Goal: Task Accomplishment & Management: Complete application form

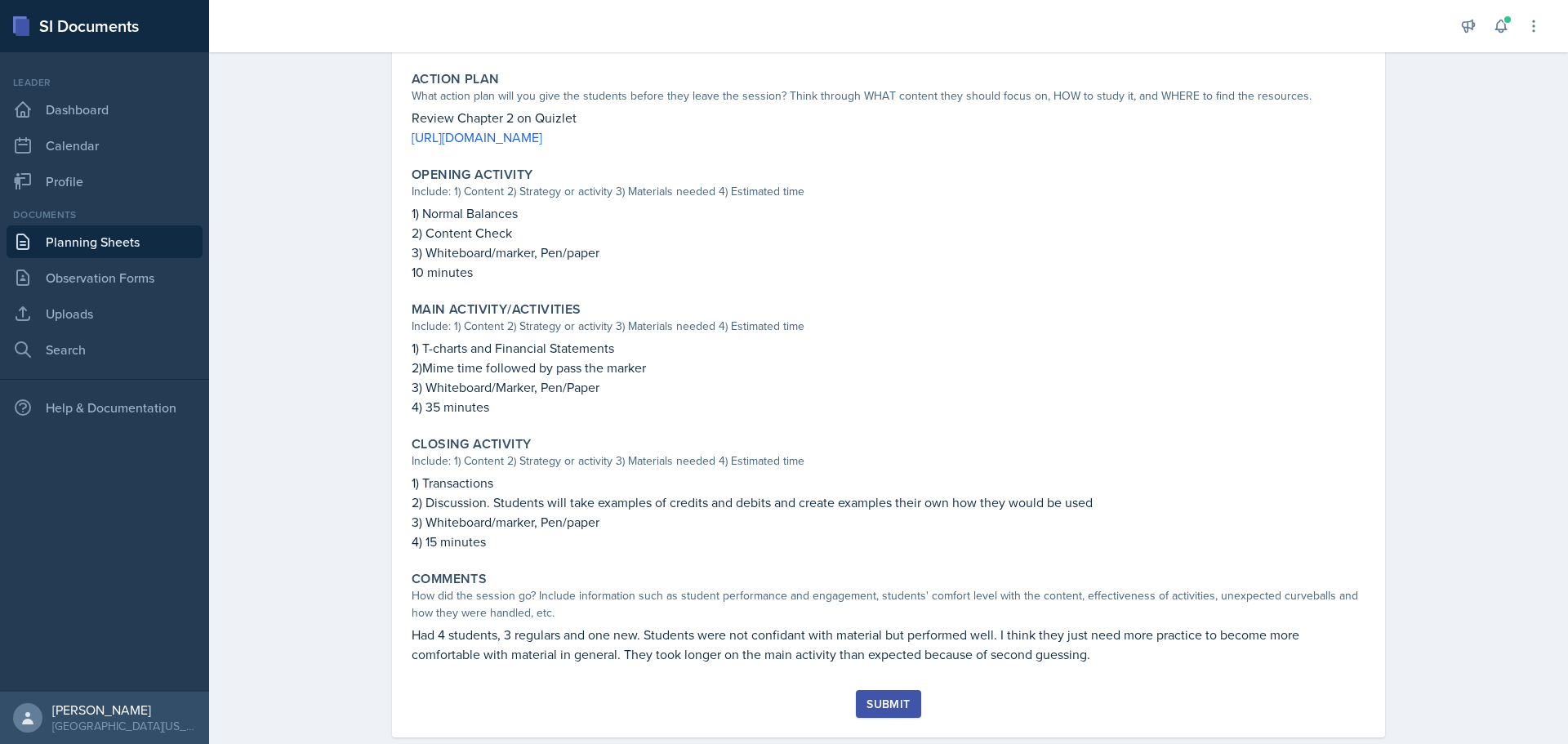
scroll to position [442, 0]
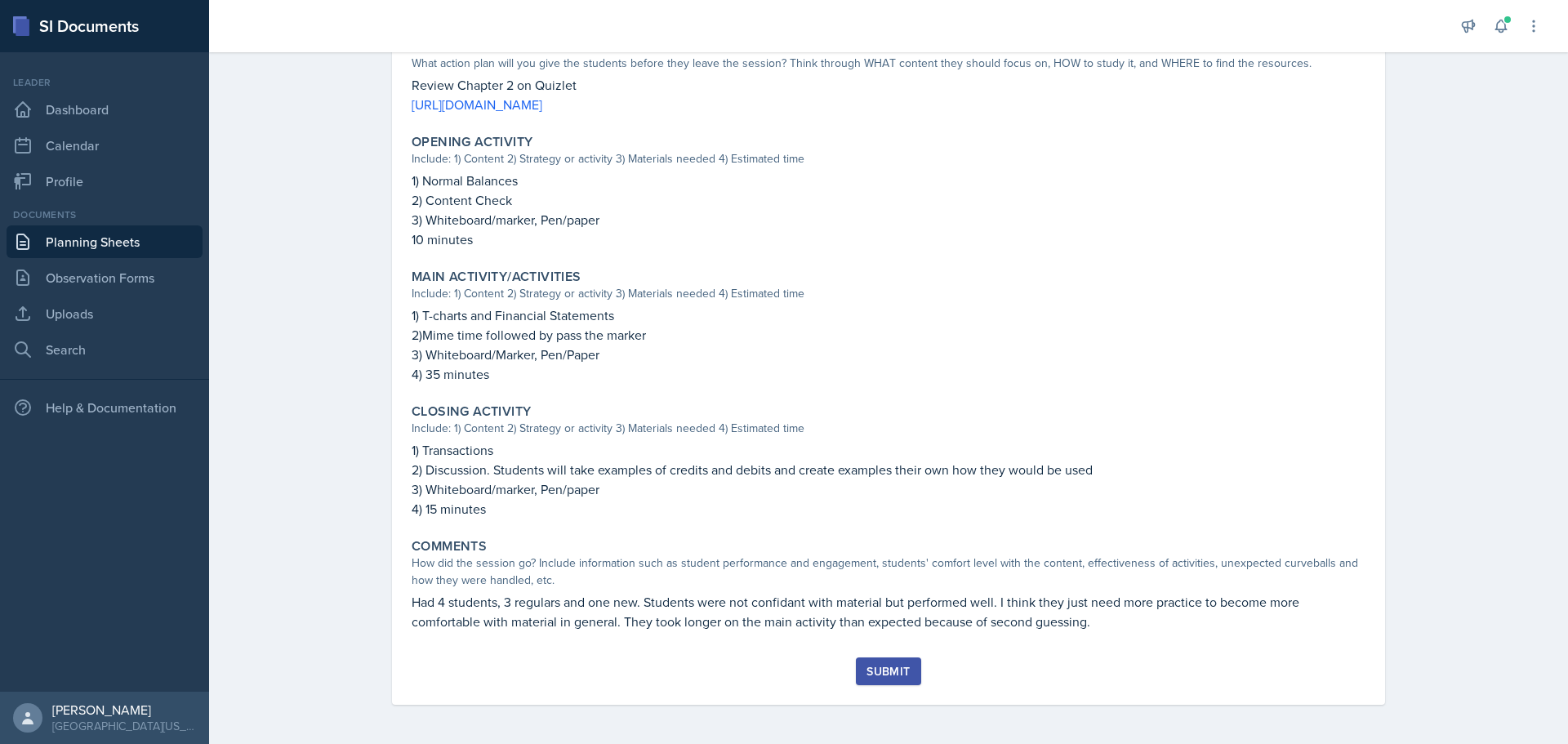
click at [900, 670] on div "Submit" at bounding box center [888, 672] width 43 height 13
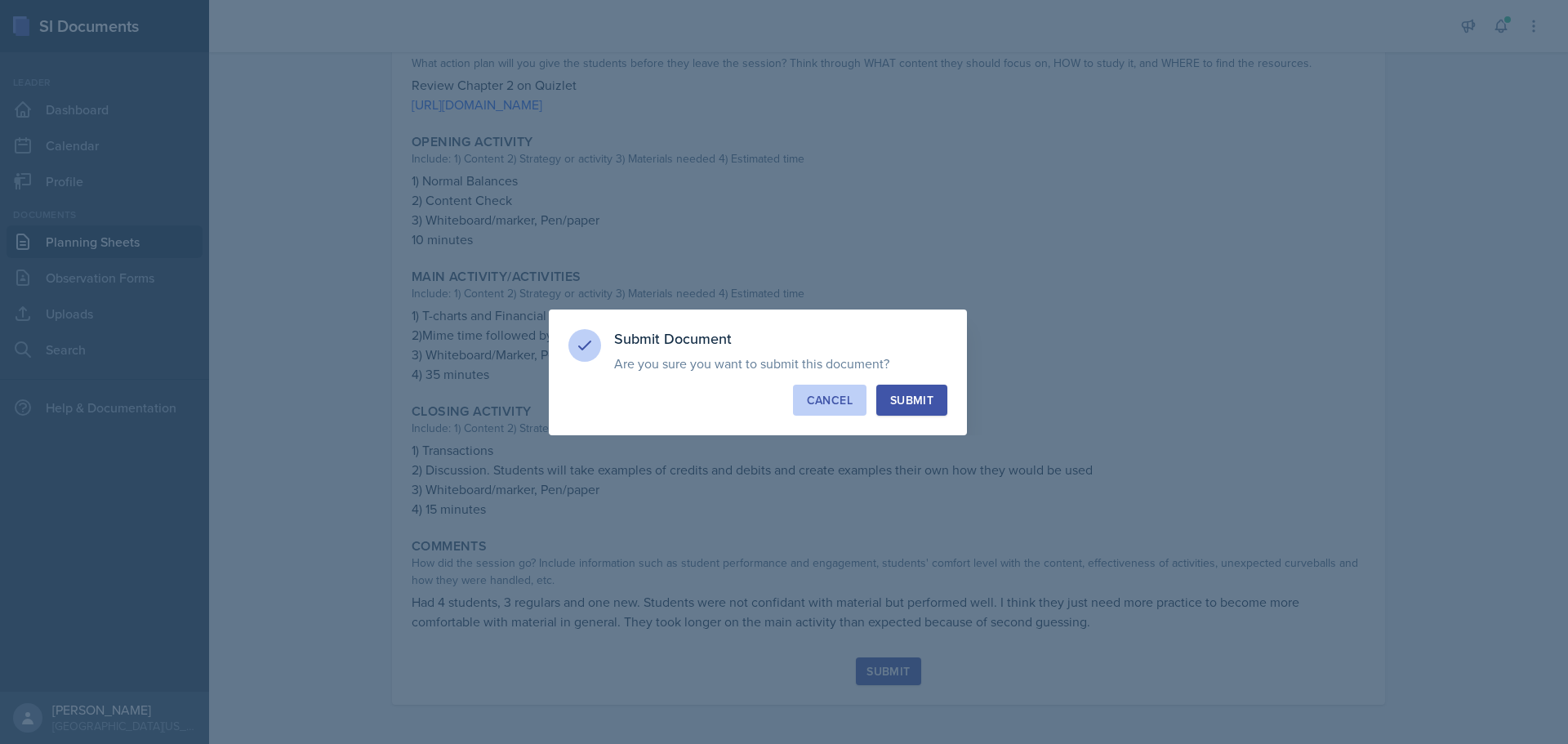
click at [835, 396] on div "Cancel" at bounding box center [830, 399] width 46 height 16
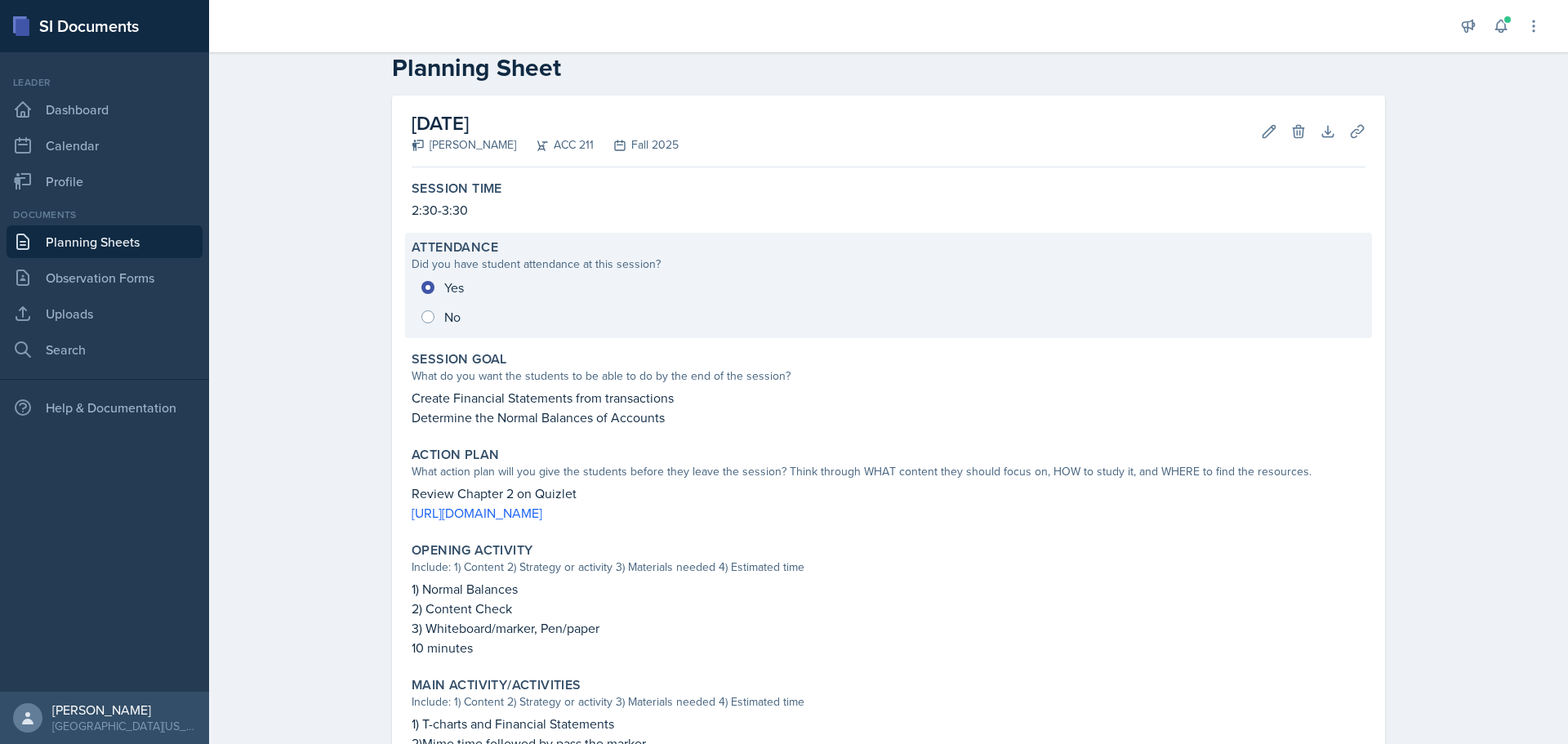
scroll to position [0, 0]
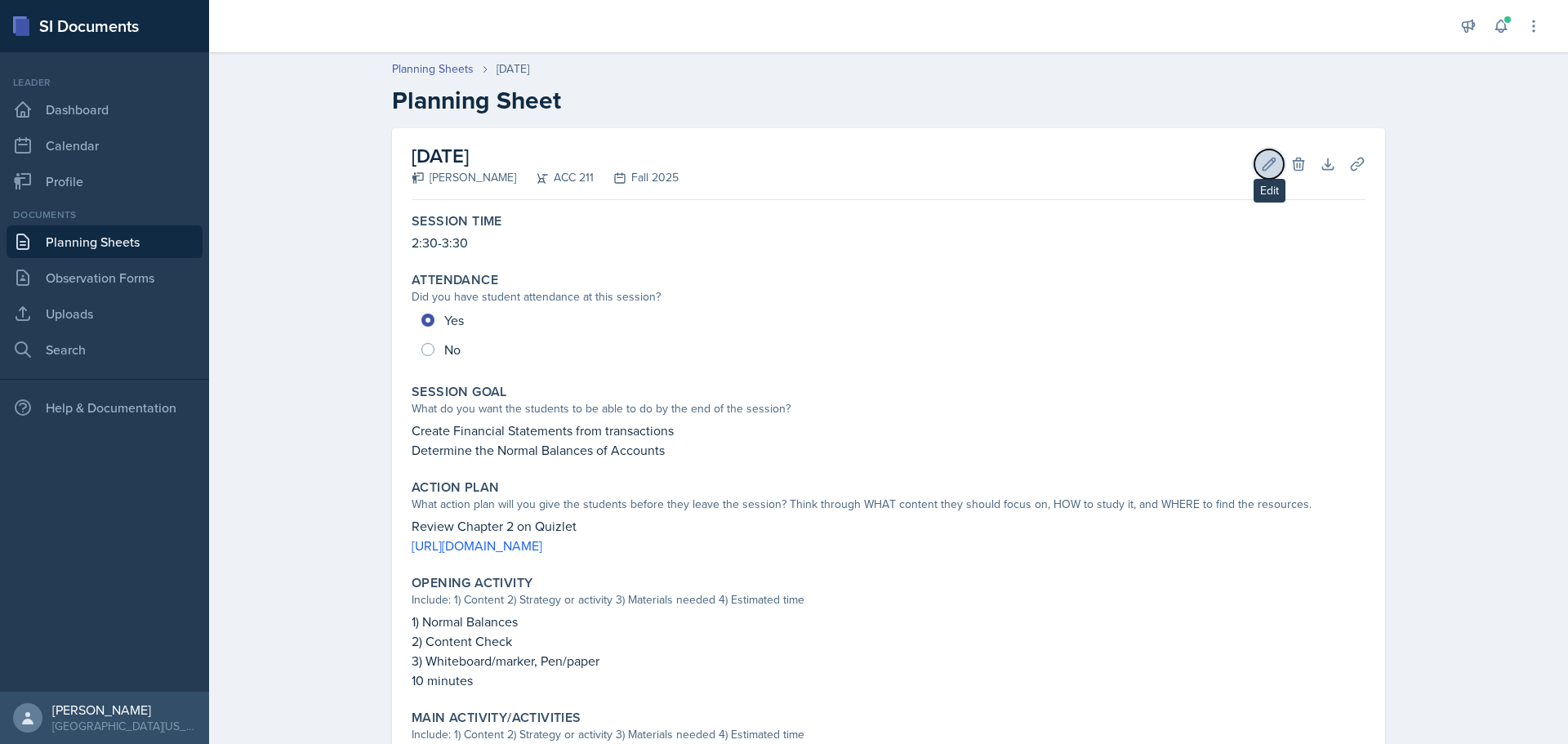
click at [1254, 164] on button "Edit" at bounding box center [1269, 164] width 30 height 30
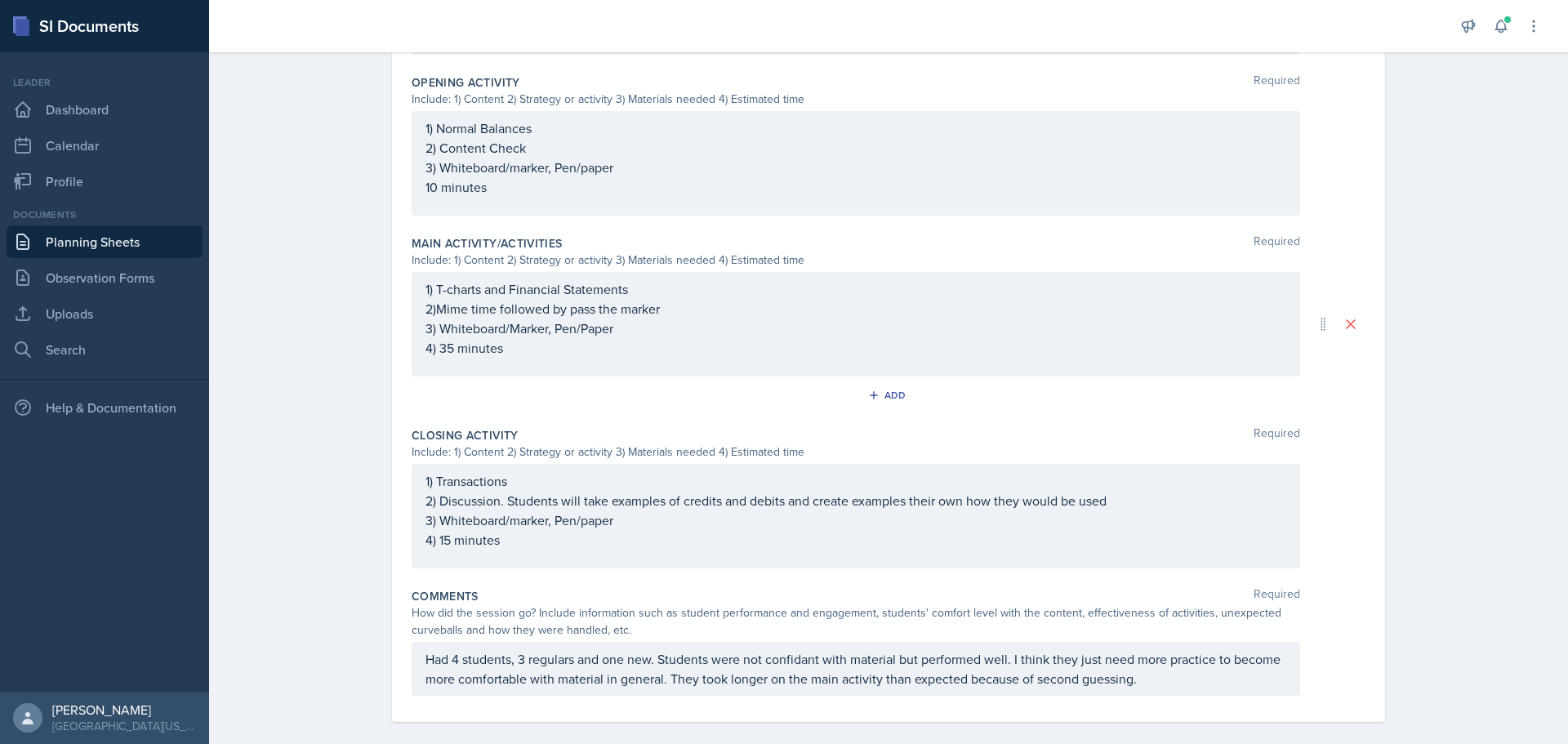
click at [1197, 670] on p "Had 4 students, 3 regulars and one new. Students were not confidant with materi…" at bounding box center [855, 668] width 861 height 39
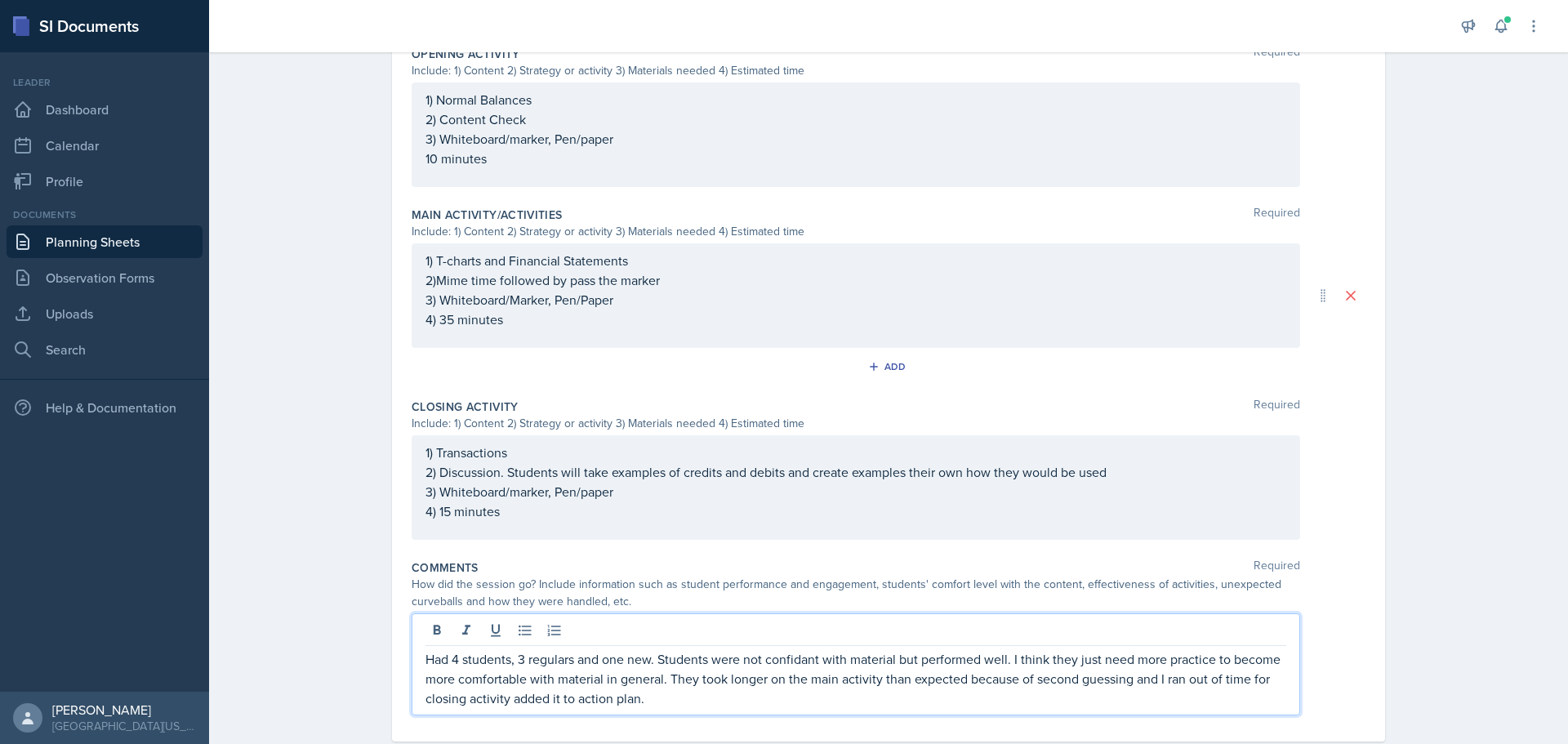
scroll to position [606, 0]
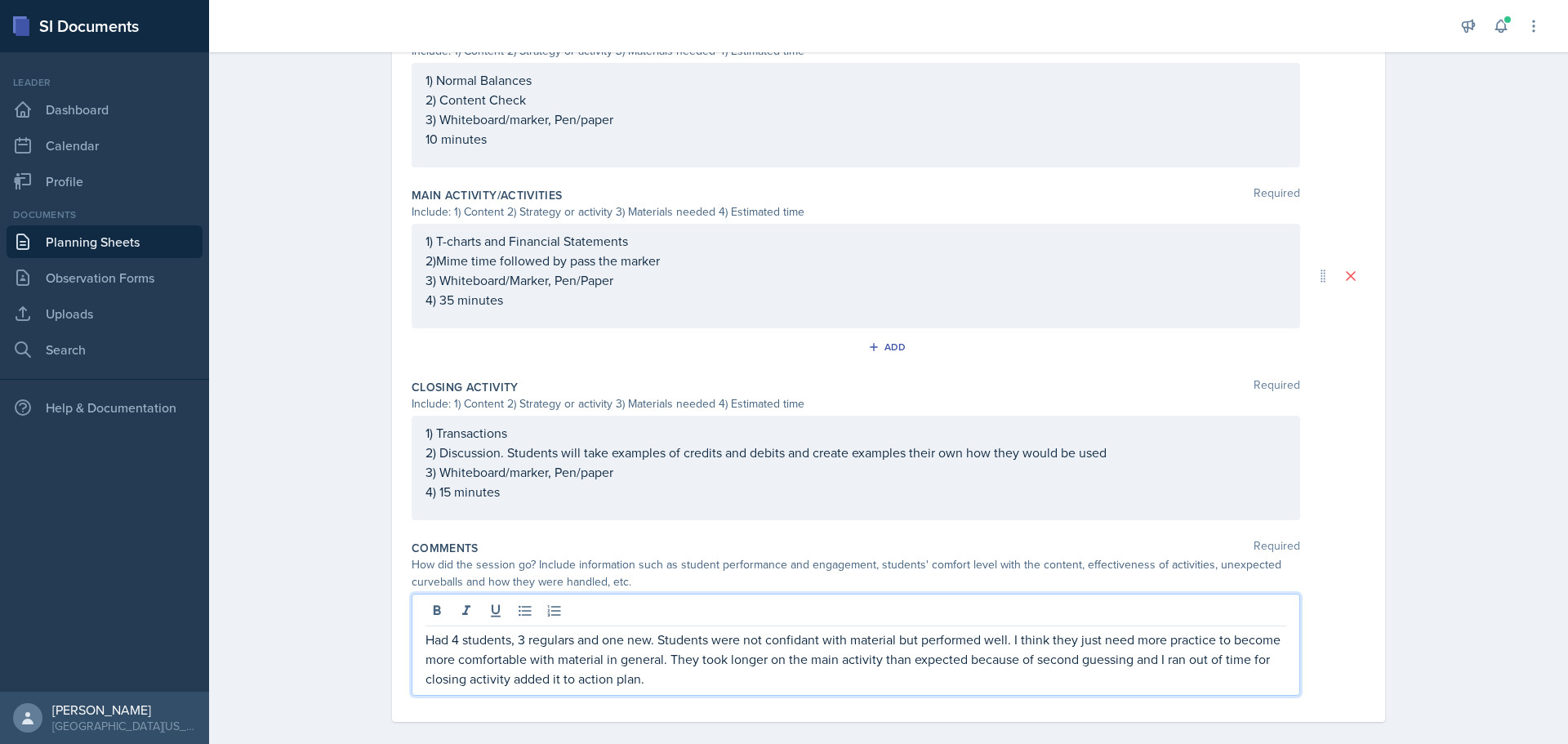
click at [1137, 670] on p "Had 4 students, 3 regulars and one new. Students were not confidant with materi…" at bounding box center [855, 659] width 861 height 59
click at [689, 666] on p "Had 4 students, 3 regulars and one new. Students were not confidant with materi…" at bounding box center [855, 659] width 861 height 59
click at [694, 665] on p "Had 4 students, 3 regulars and one new. Students were not confidant with materi…" at bounding box center [855, 659] width 861 height 59
click at [708, 663] on p "Had 4 students, 3 regulars and one new. Students were not confidant with materi…" at bounding box center [855, 659] width 861 height 59
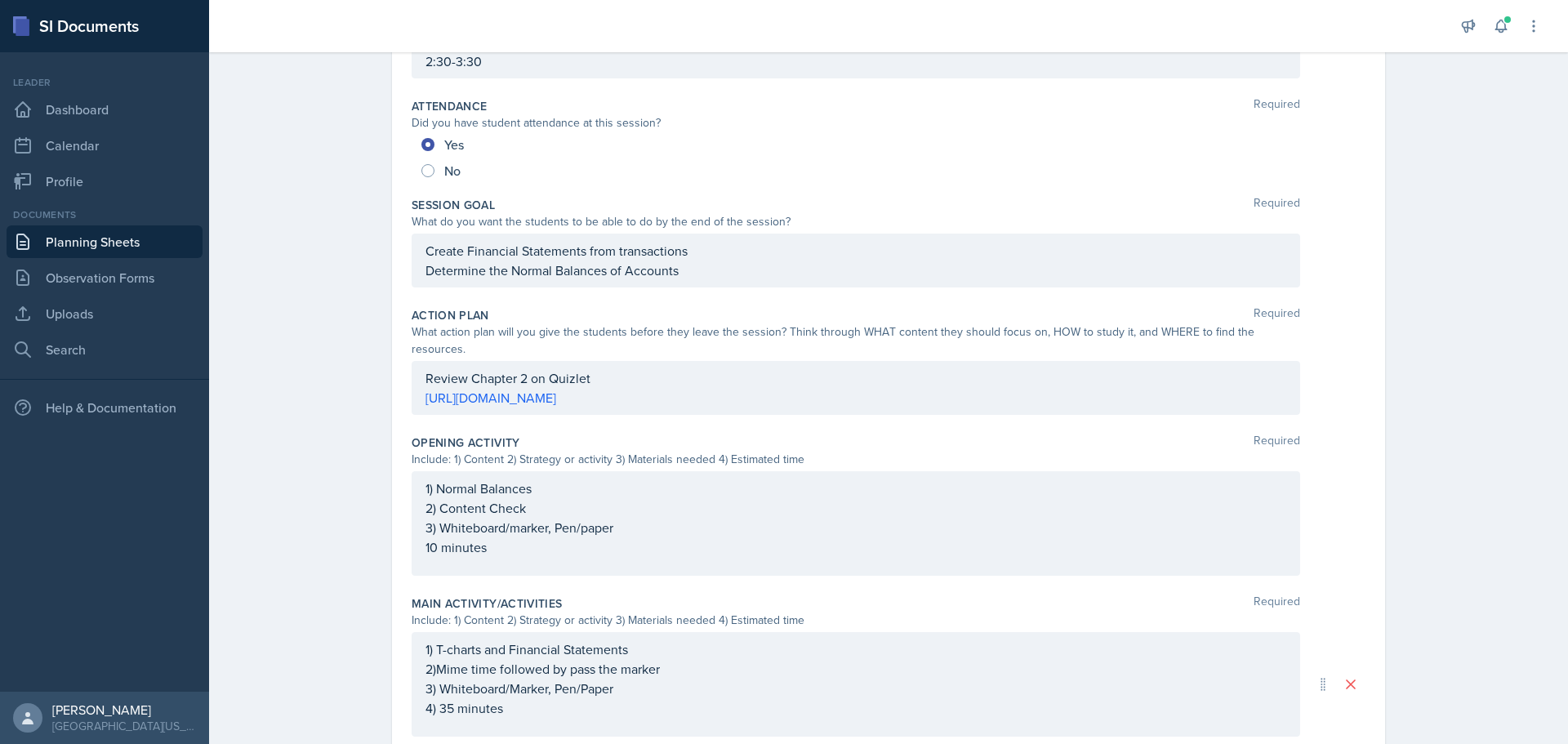
scroll to position [0, 0]
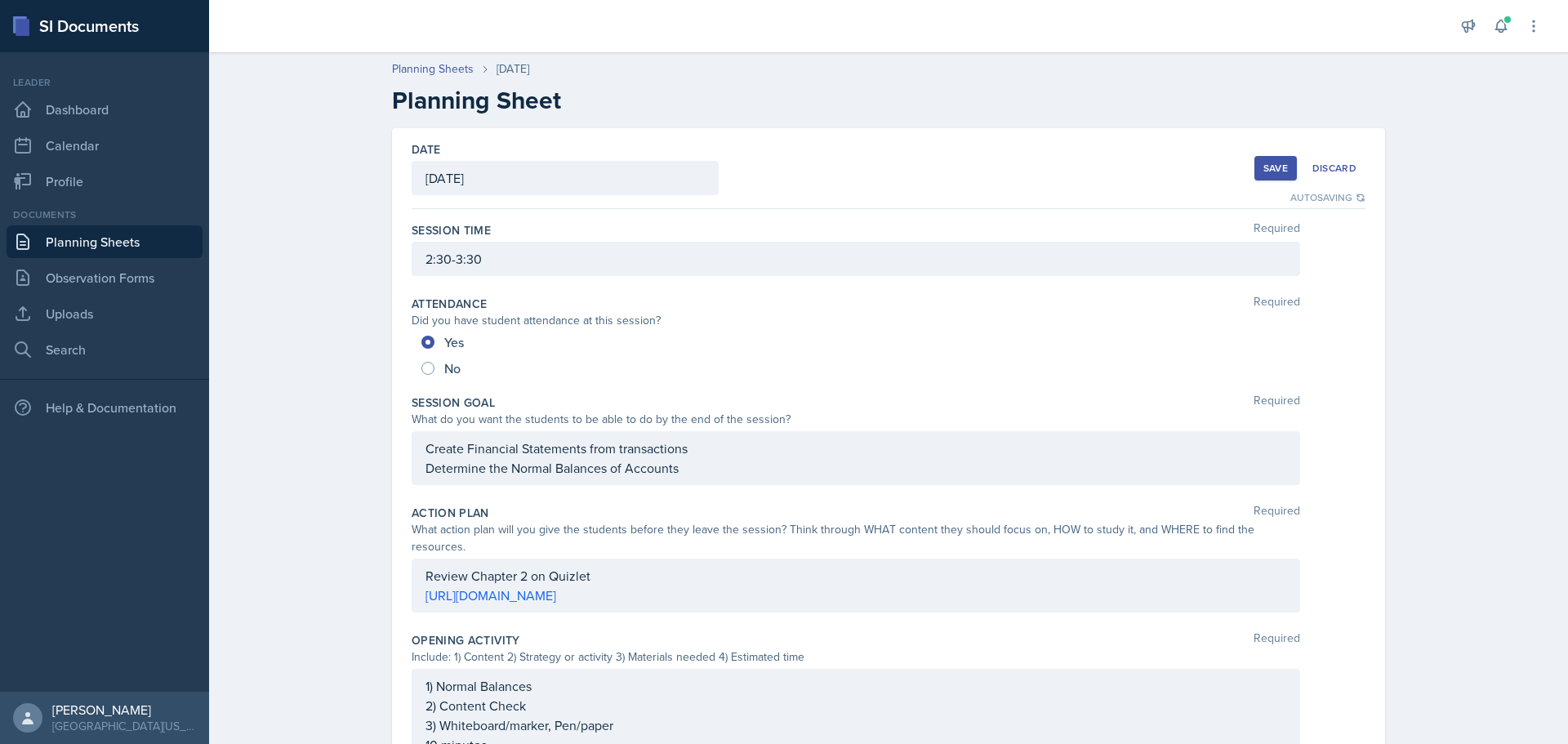
click at [1285, 163] on button "Save" at bounding box center [1275, 169] width 42 height 25
drag, startPoint x: 1531, startPoint y: 667, endPoint x: 1503, endPoint y: 629, distance: 47.2
click at [1530, 667] on icon at bounding box center [1527, 665] width 16 height 16
click at [1270, 167] on div "Save" at bounding box center [1275, 168] width 25 height 13
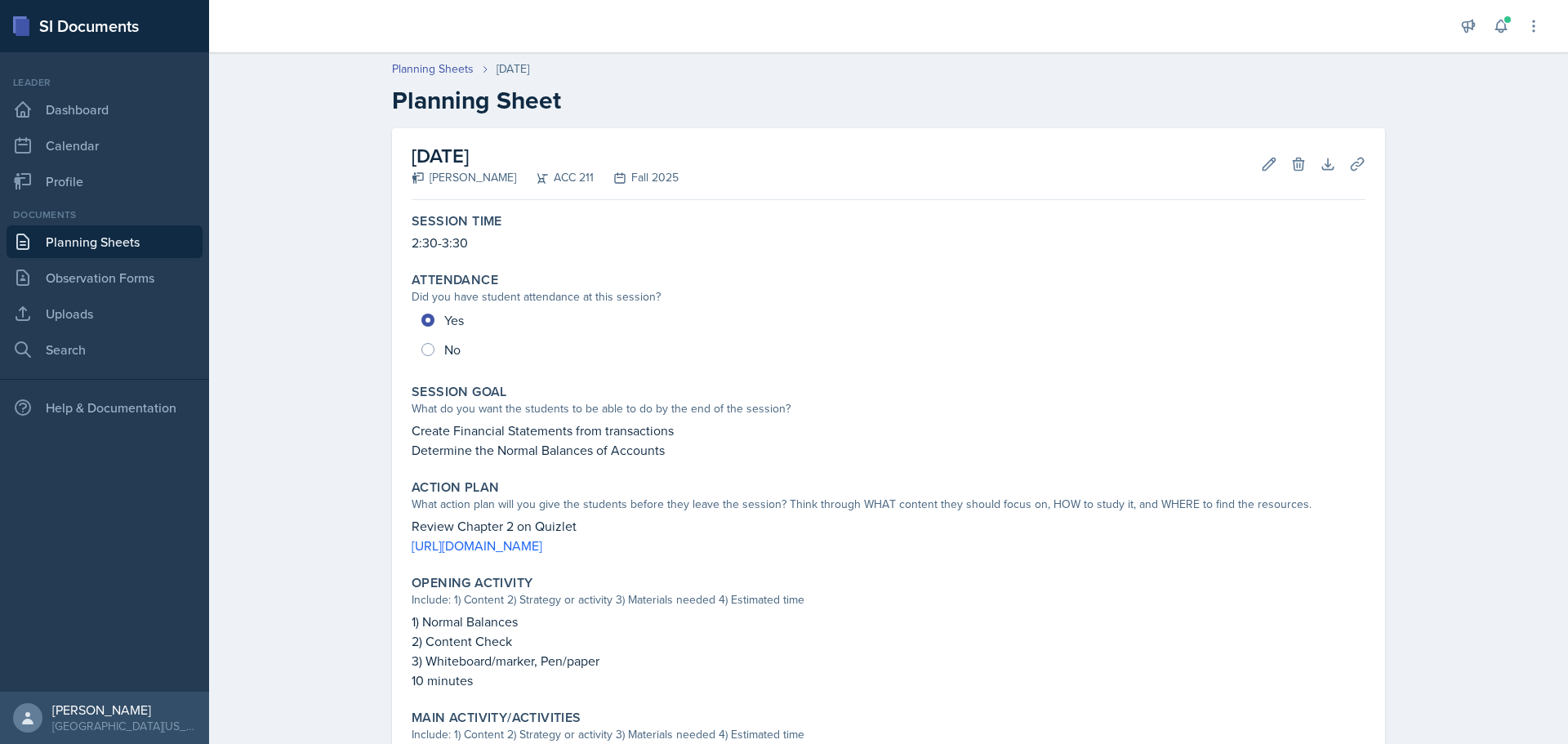
click at [354, 61] on header "Planning Sheets [DATE] Planning Sheet" at bounding box center [889, 87] width 1359 height 87
click at [385, 63] on div "Planning Sheets [DATE] Planning Sheet" at bounding box center [888, 87] width 1045 height 55
click at [396, 70] on link "Planning Sheets" at bounding box center [432, 69] width 82 height 17
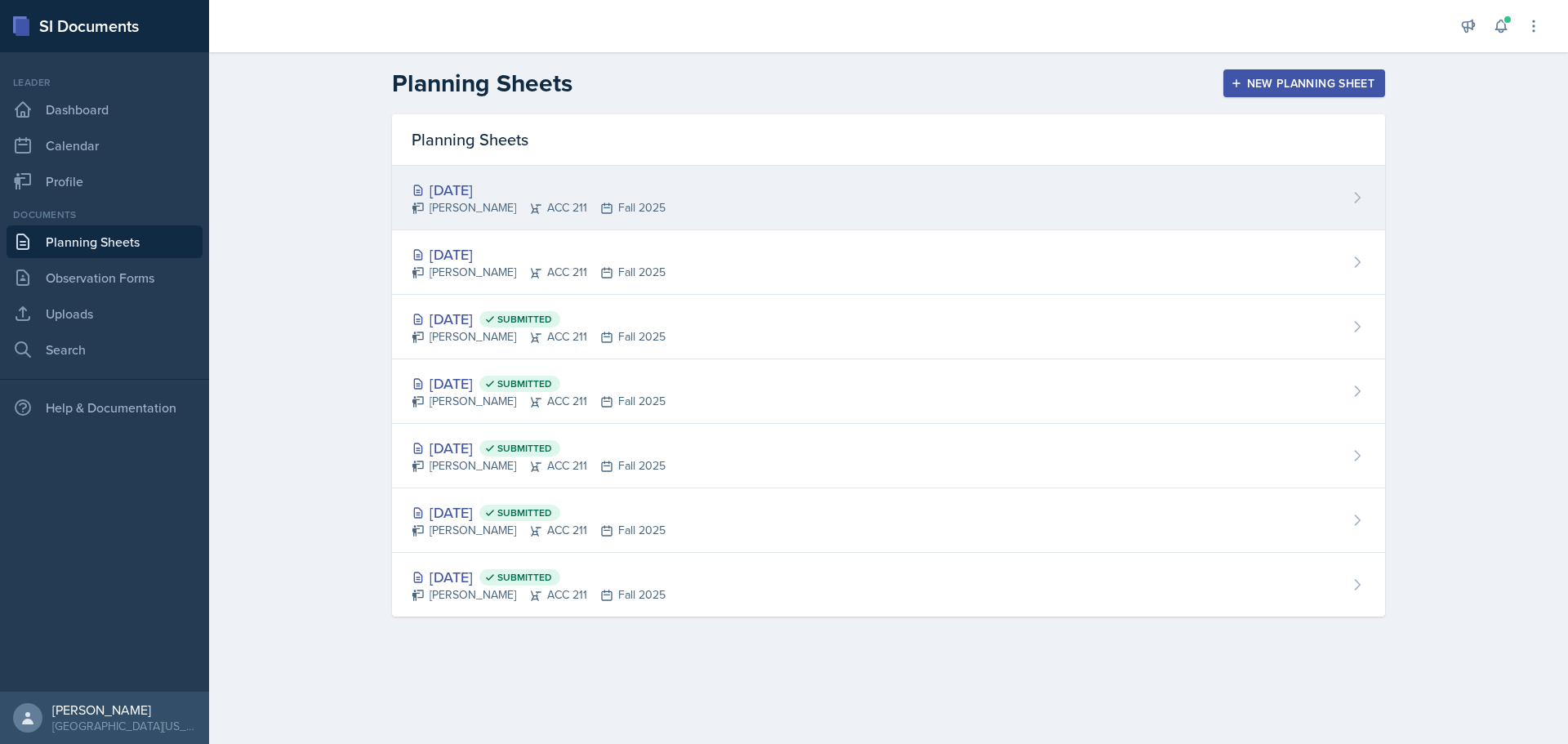
click at [479, 188] on div "[DATE]" at bounding box center [538, 189] width 254 height 22
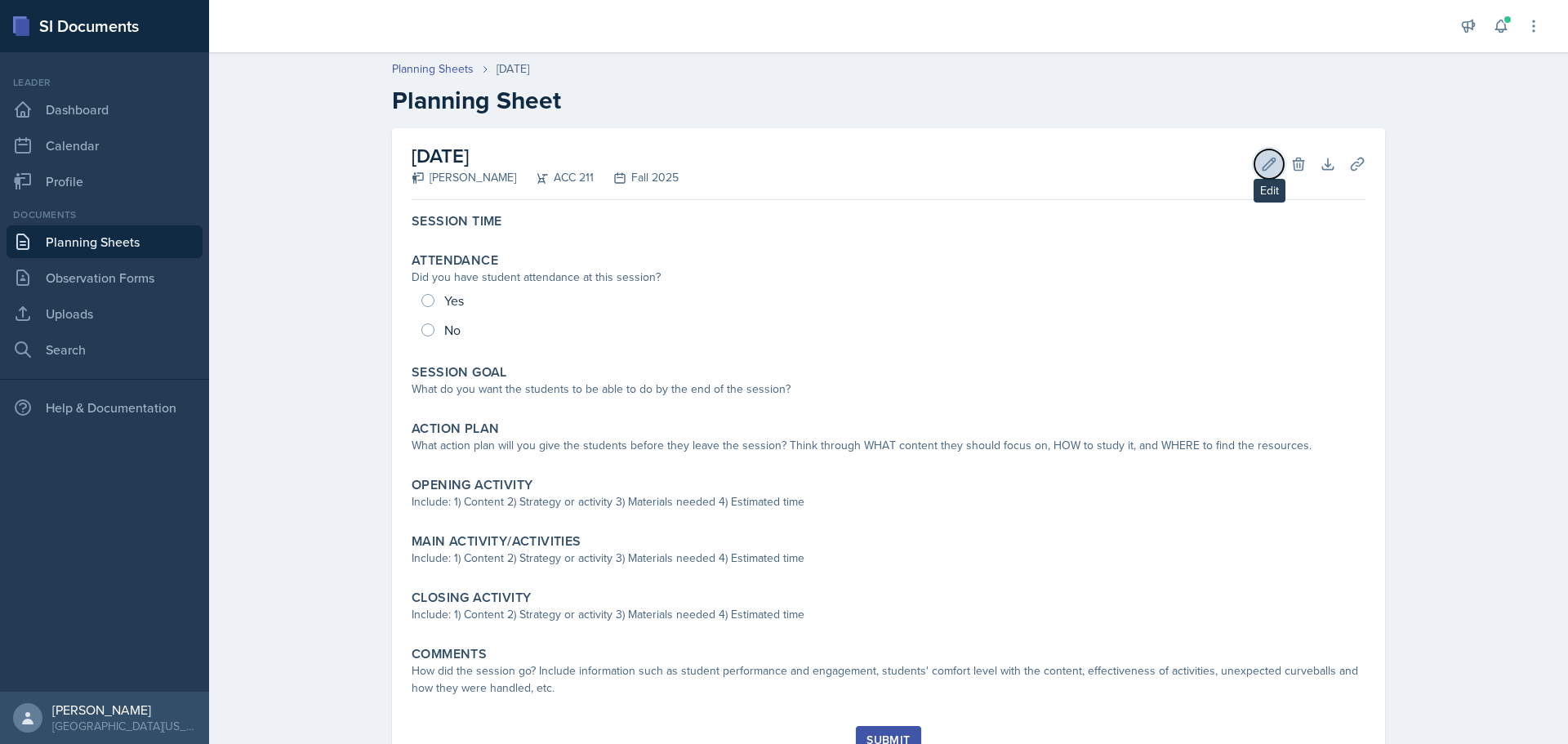
click at [1263, 162] on icon at bounding box center [1269, 163] width 12 height 12
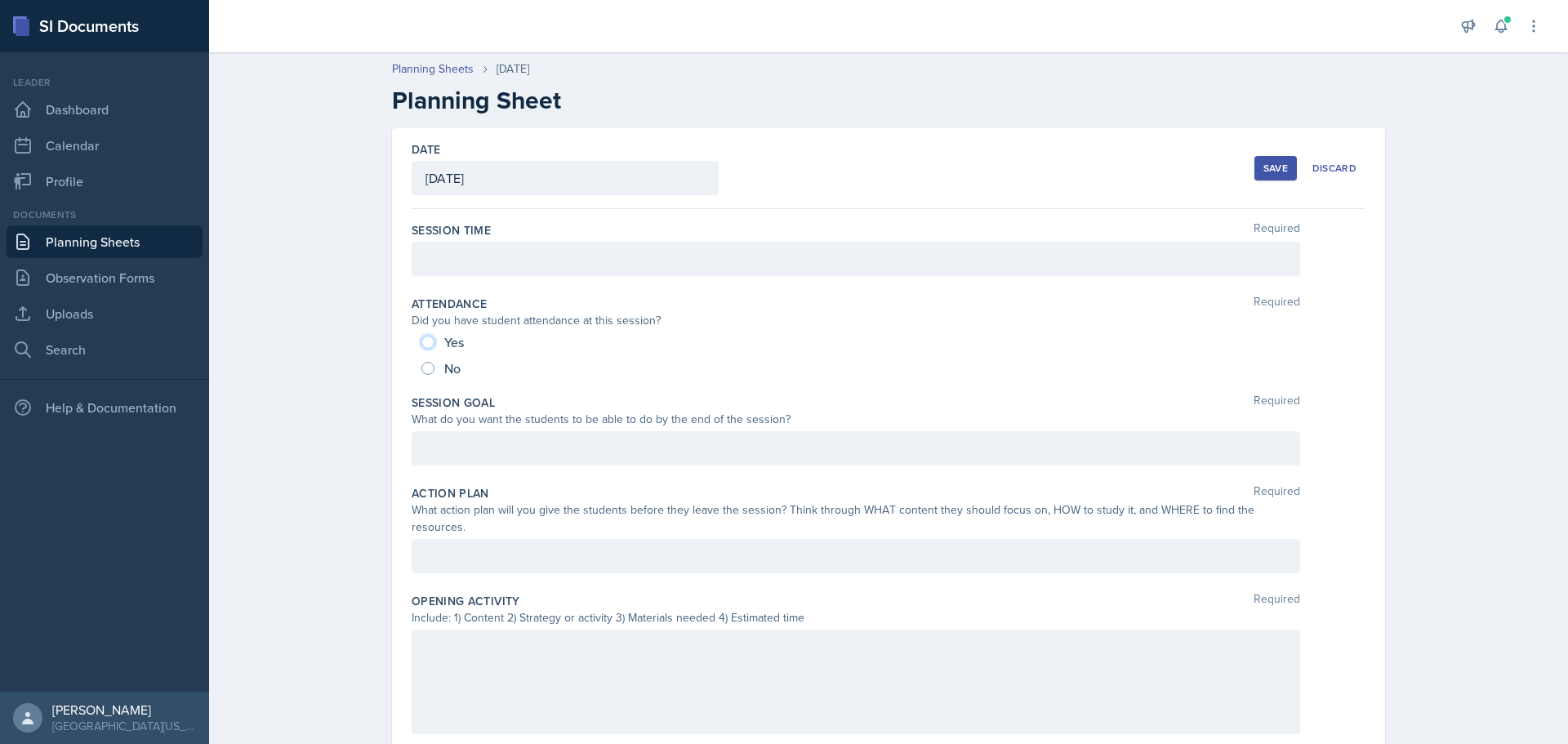
click at [421, 344] on input "Yes" at bounding box center [428, 343] width 13 height 13
radio input "true"
click at [499, 244] on div at bounding box center [856, 259] width 889 height 35
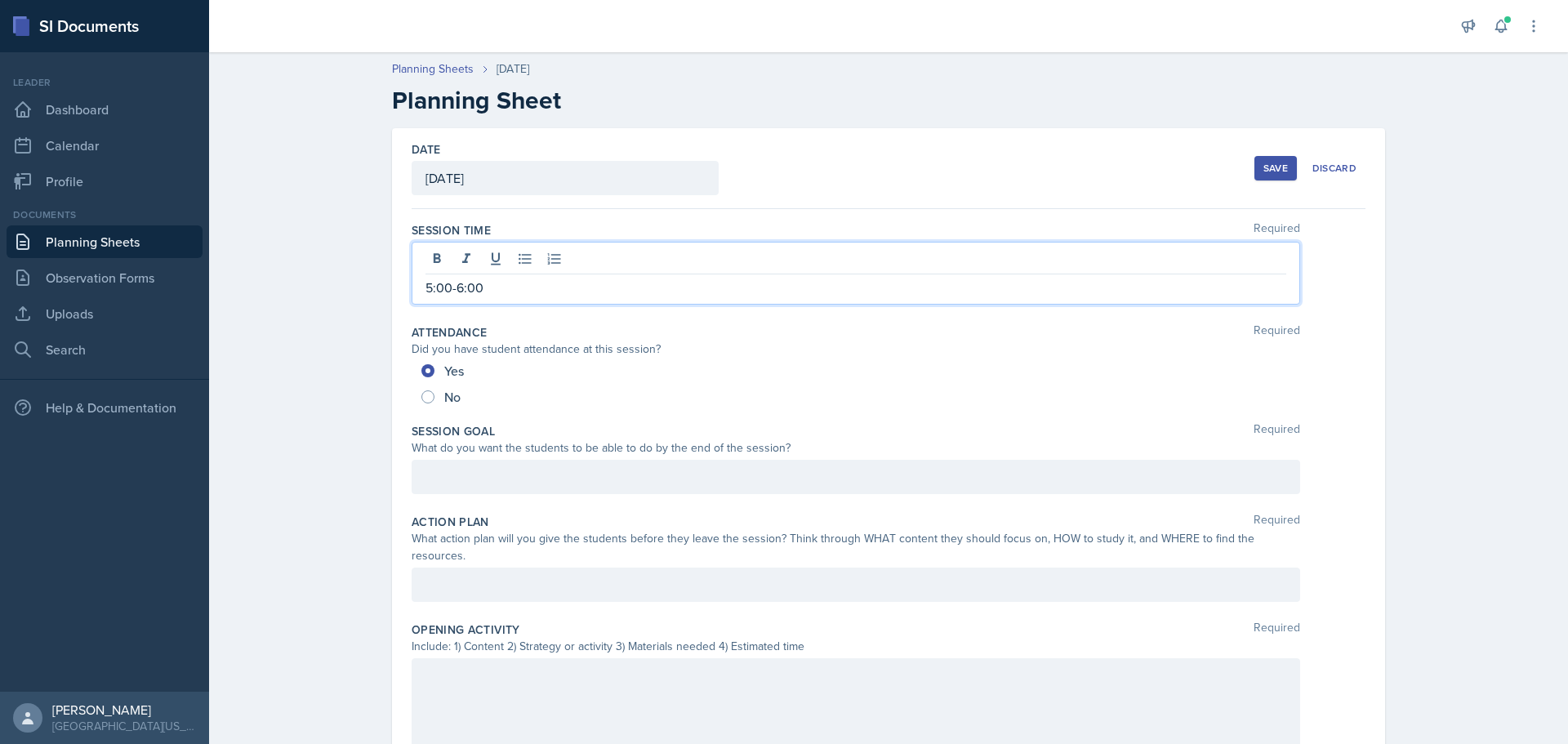
click at [272, 330] on div "Planning Sheets [DATE] Planning Sheet Date [DATE] [DATE] 31 1 2 3 4 5 6 7 8 9 1…" at bounding box center [889, 666] width 1359 height 1245
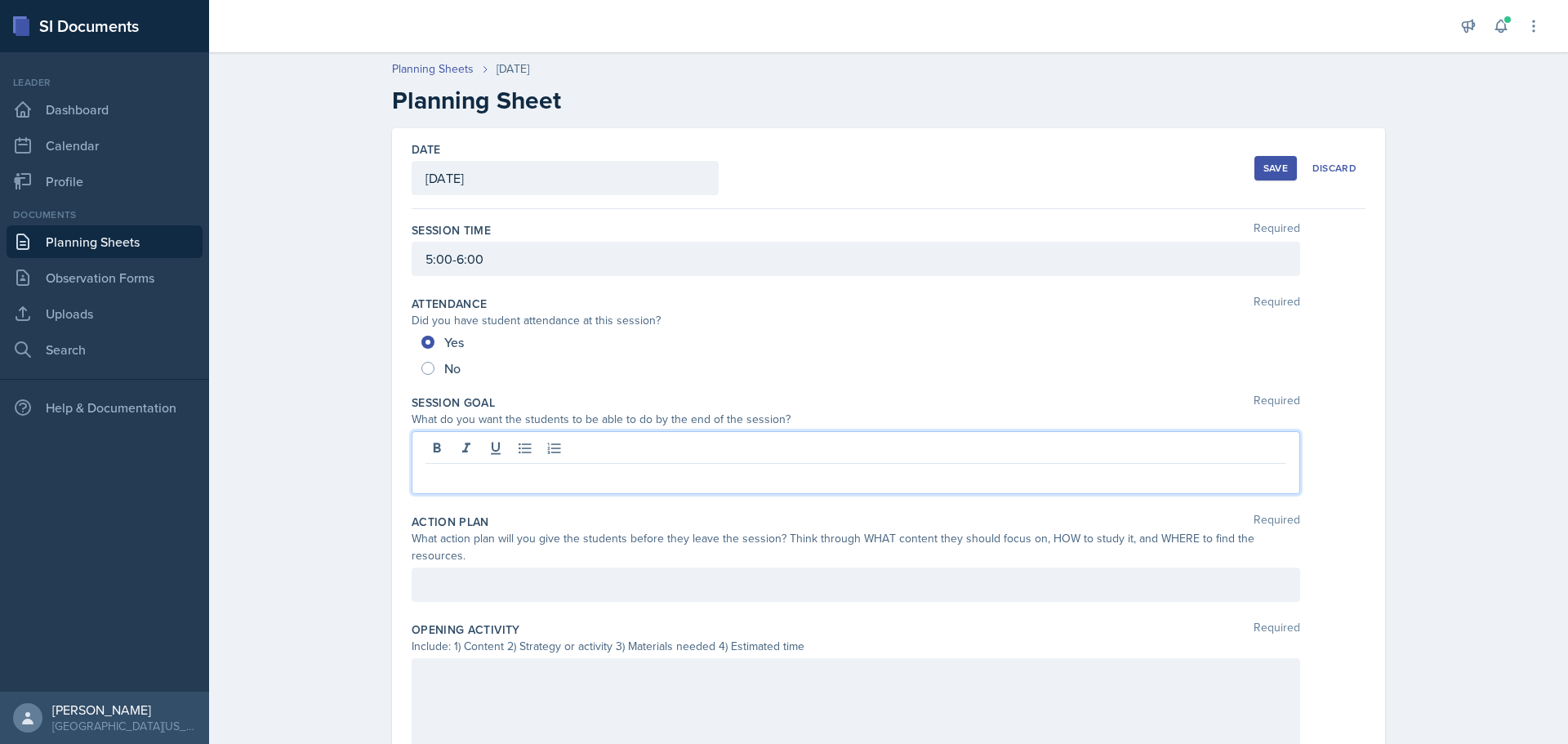
click at [776, 442] on div at bounding box center [856, 463] width 889 height 63
click at [485, 469] on p at bounding box center [855, 477] width 861 height 19
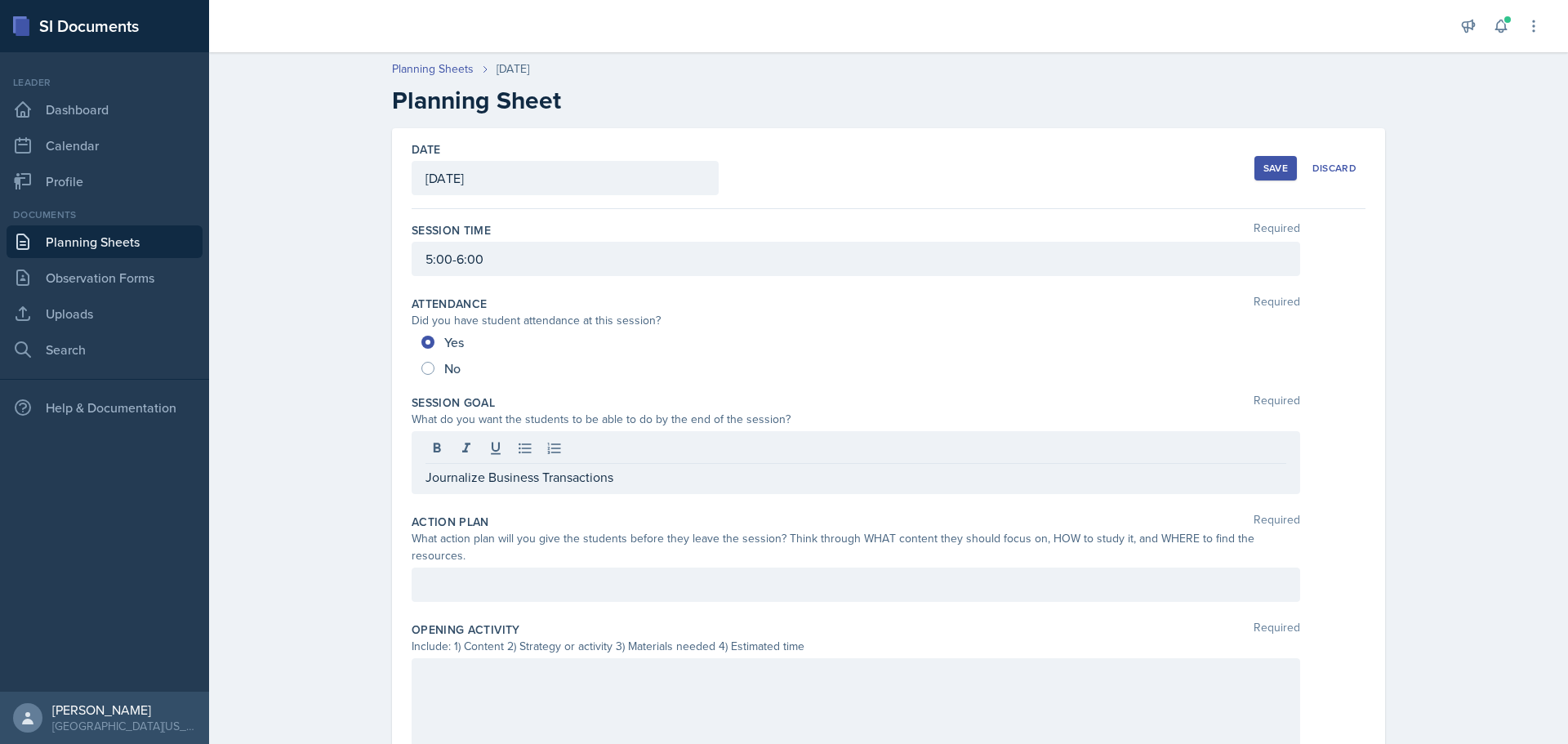
click at [316, 491] on div "Planning Sheets [DATE] Planning Sheet Date [DATE] [DATE] 31 1 2 3 4 5 6 7 8 9 1…" at bounding box center [889, 666] width 1359 height 1245
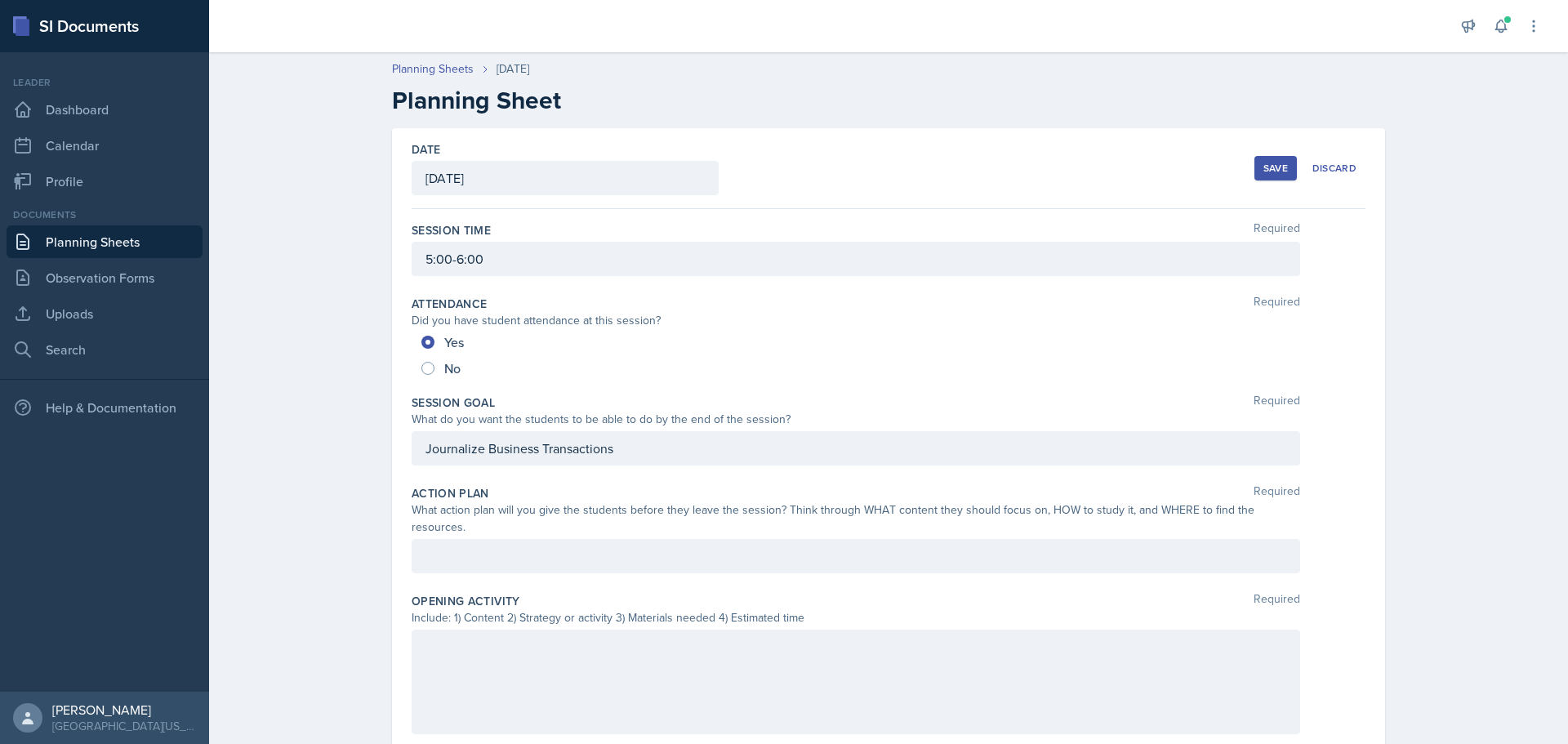
click at [624, 545] on div at bounding box center [856, 557] width 889 height 35
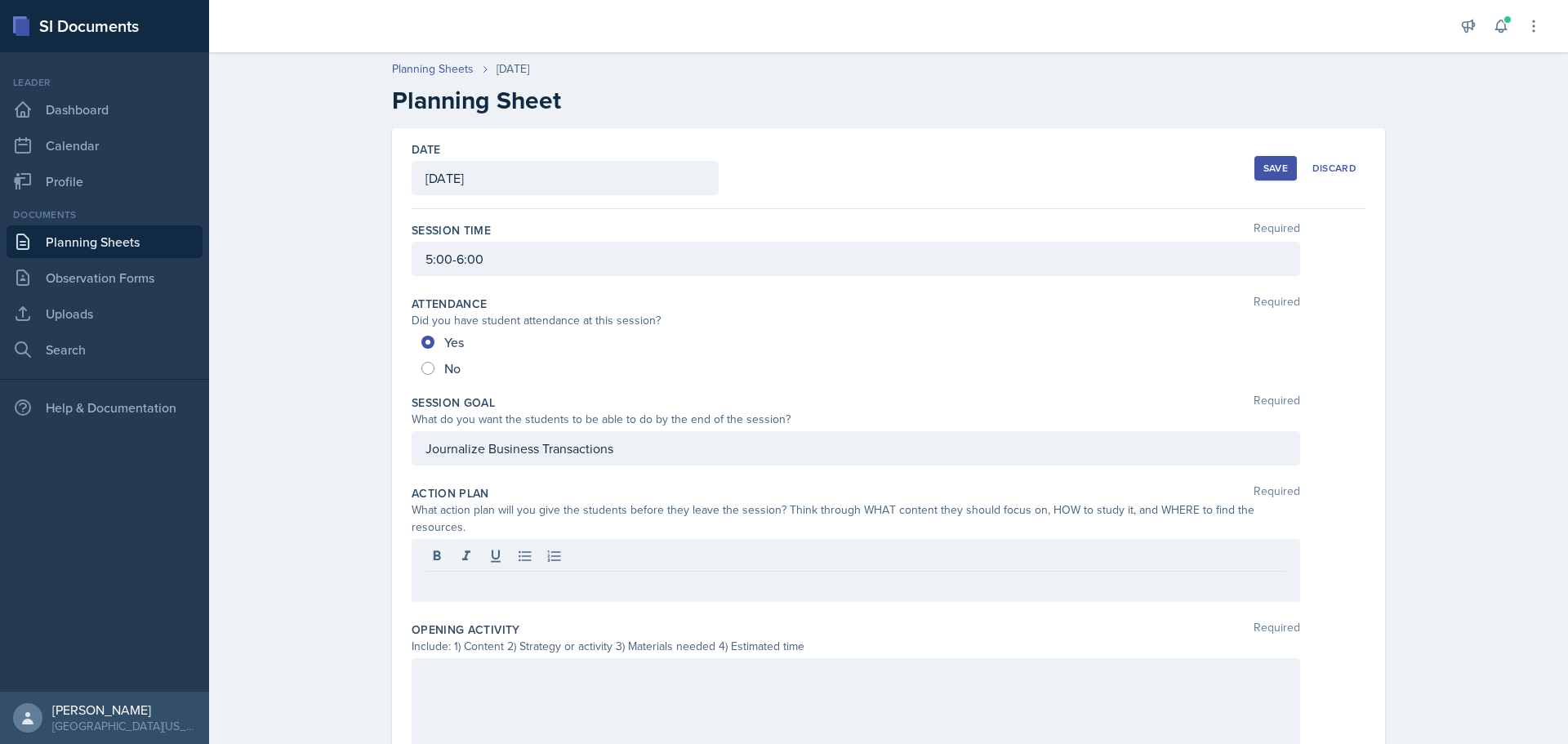
click at [354, 537] on div "Planning Sheets [DATE] Planning Sheet Date [DATE] [DATE] 31 1 2 3 4 5 6 7 8 9 1…" at bounding box center [889, 666] width 1359 height 1245
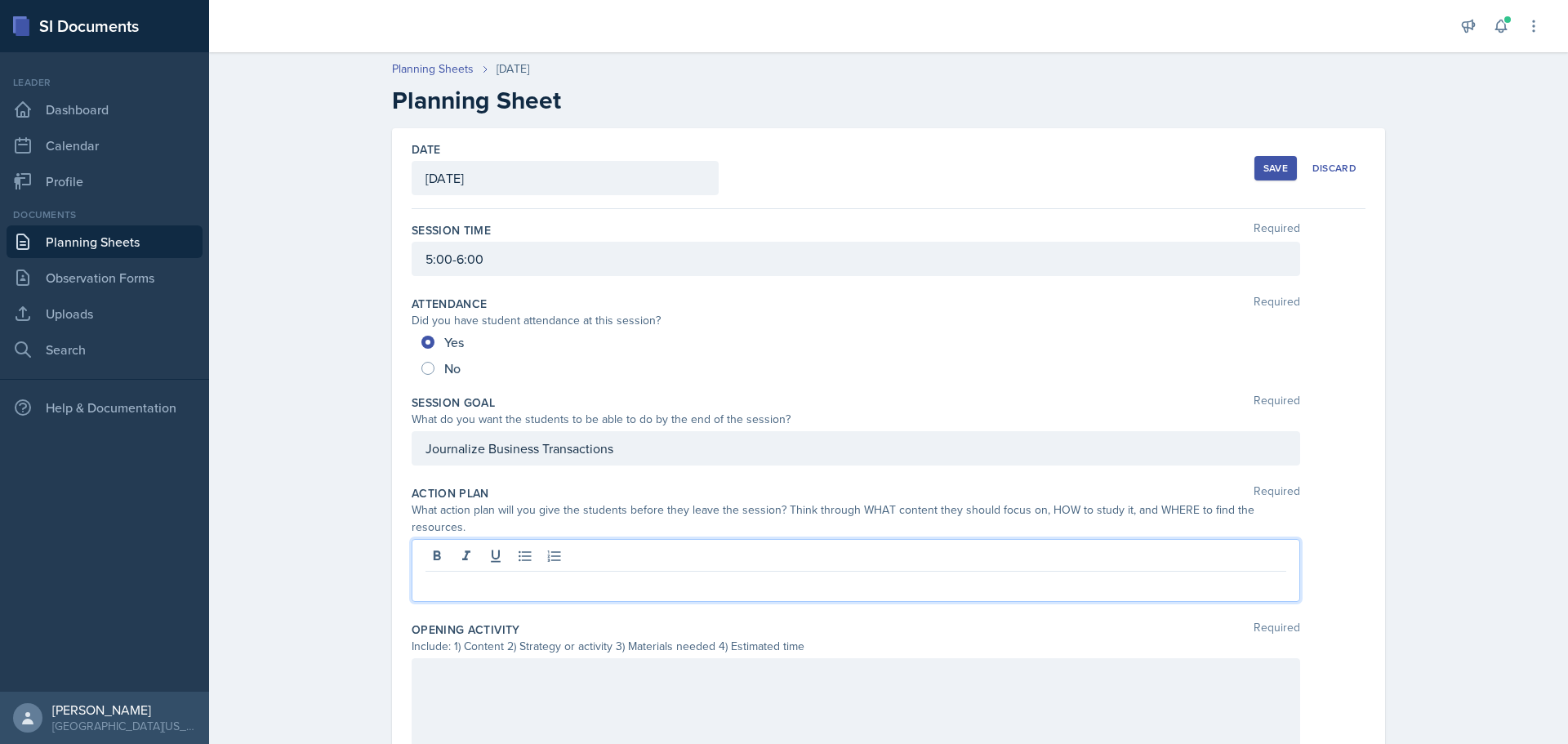
click at [498, 540] on div at bounding box center [856, 571] width 889 height 63
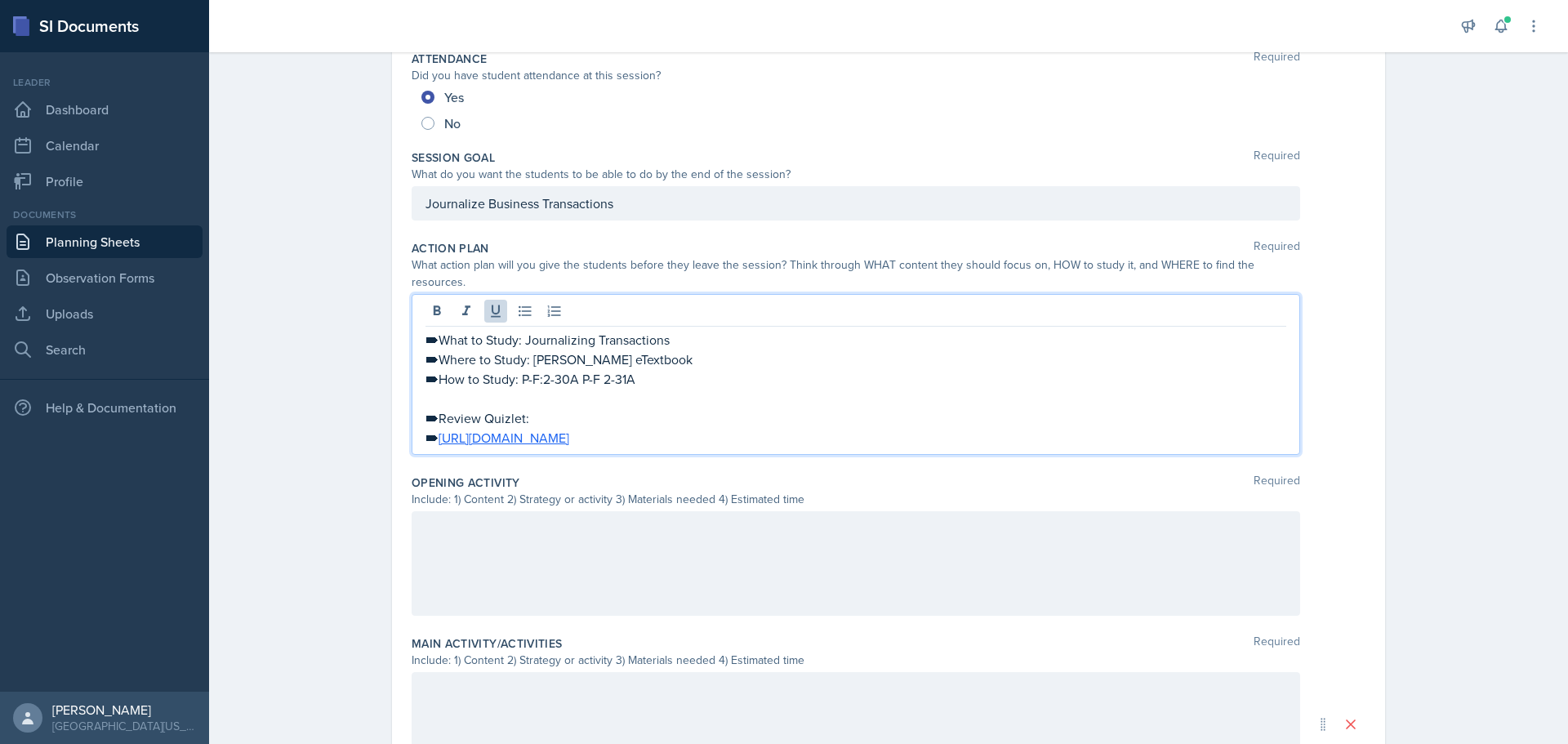
scroll to position [326, 0]
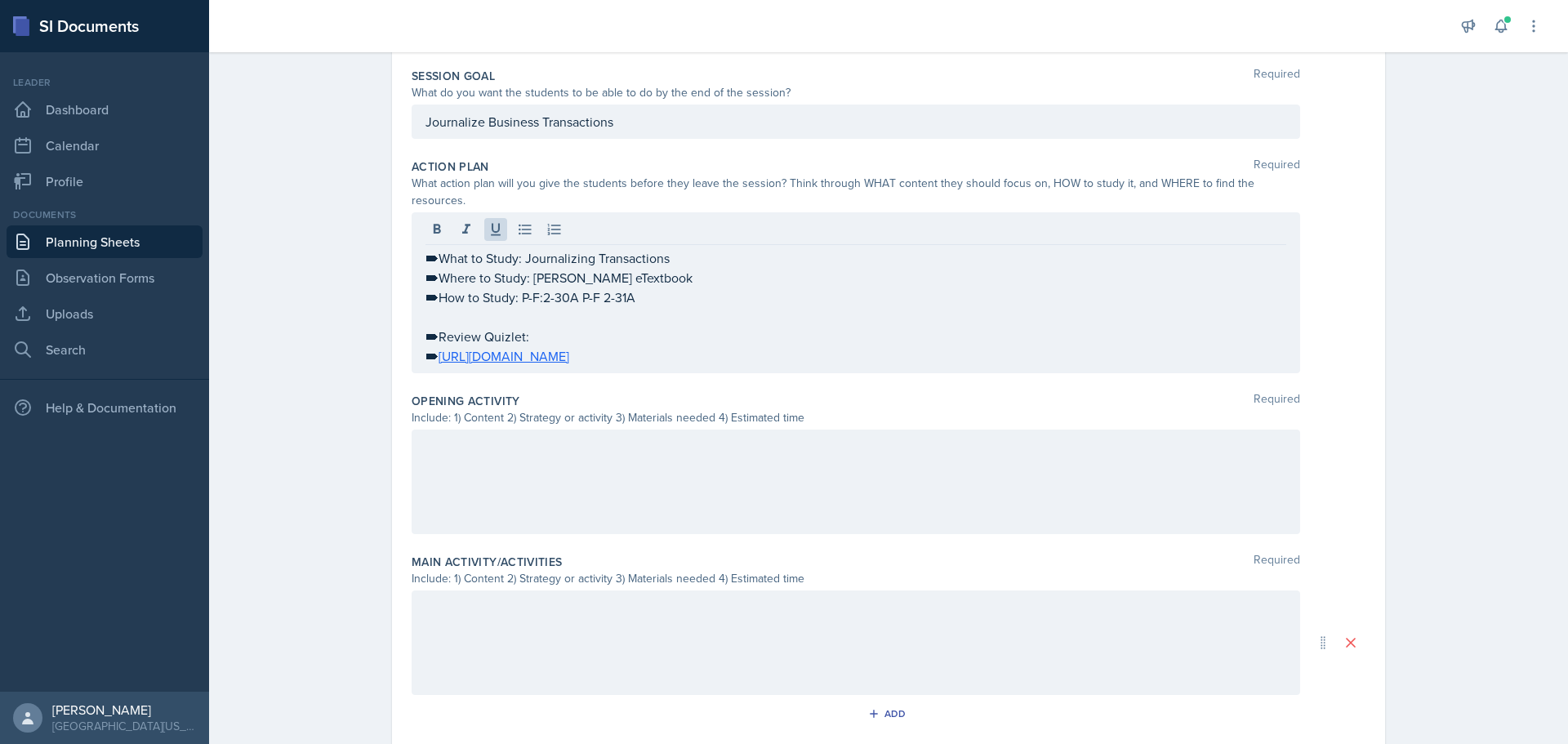
click at [367, 523] on div "Date [DATE] [DATE] 31 1 2 3 4 5 6 7 8 9 10 11 12 13 14 15 16 17 18 19 20 21 22 …" at bounding box center [888, 430] width 1045 height 1259
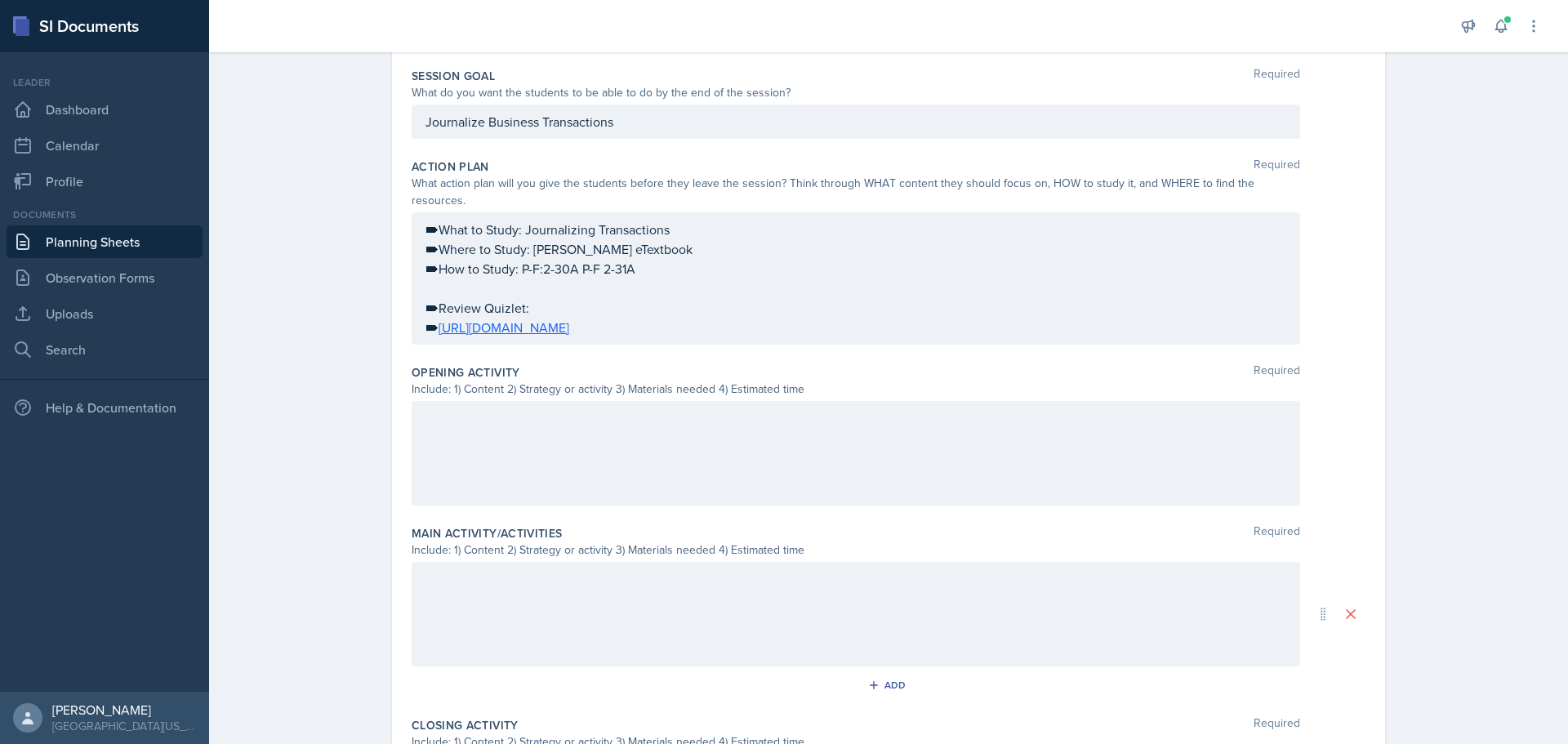
click at [661, 401] on div at bounding box center [856, 453] width 889 height 105
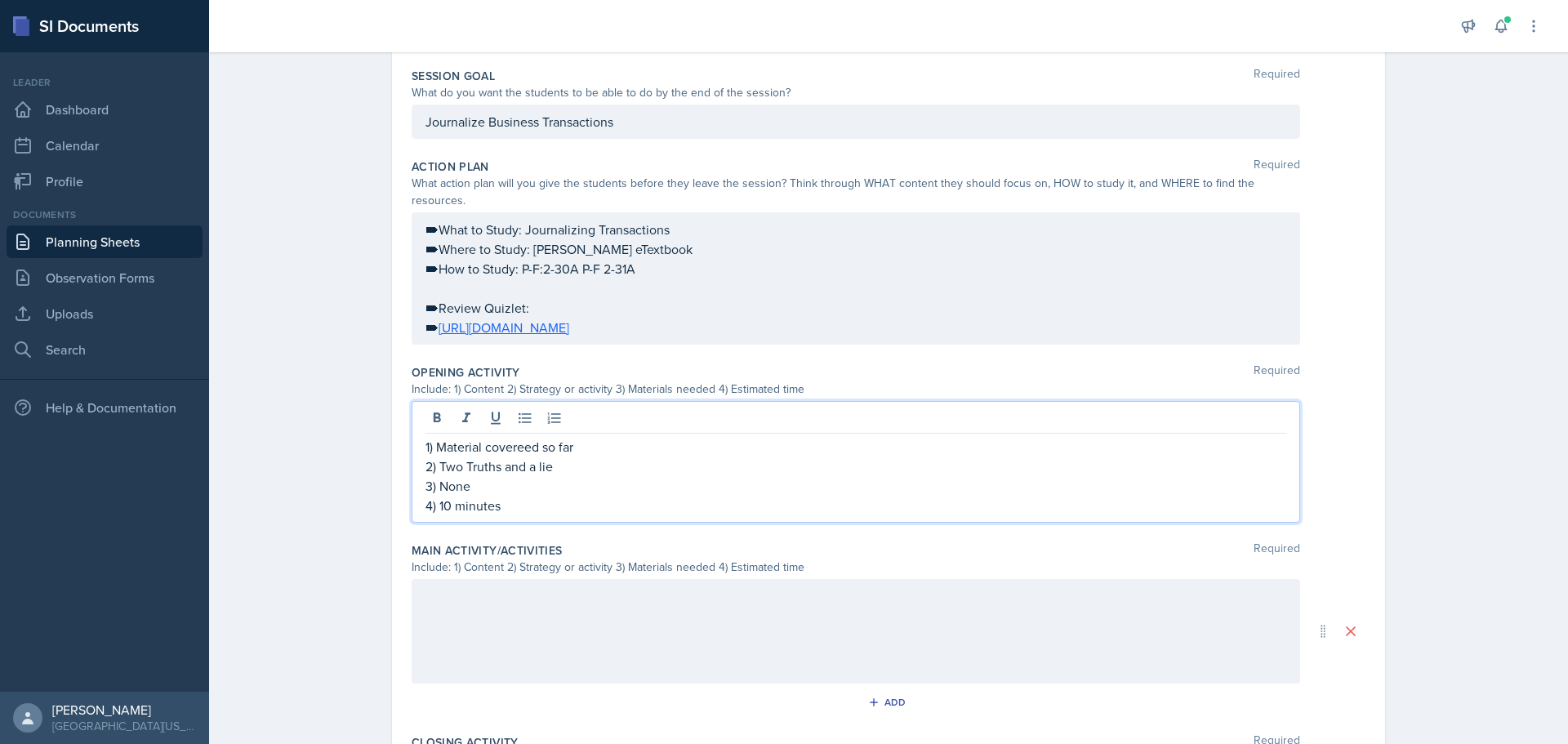
click at [520, 437] on p "1) Material covereed so far" at bounding box center [855, 446] width 861 height 19
click at [646, 457] on p "2) Two Truths and a lie" at bounding box center [855, 467] width 861 height 19
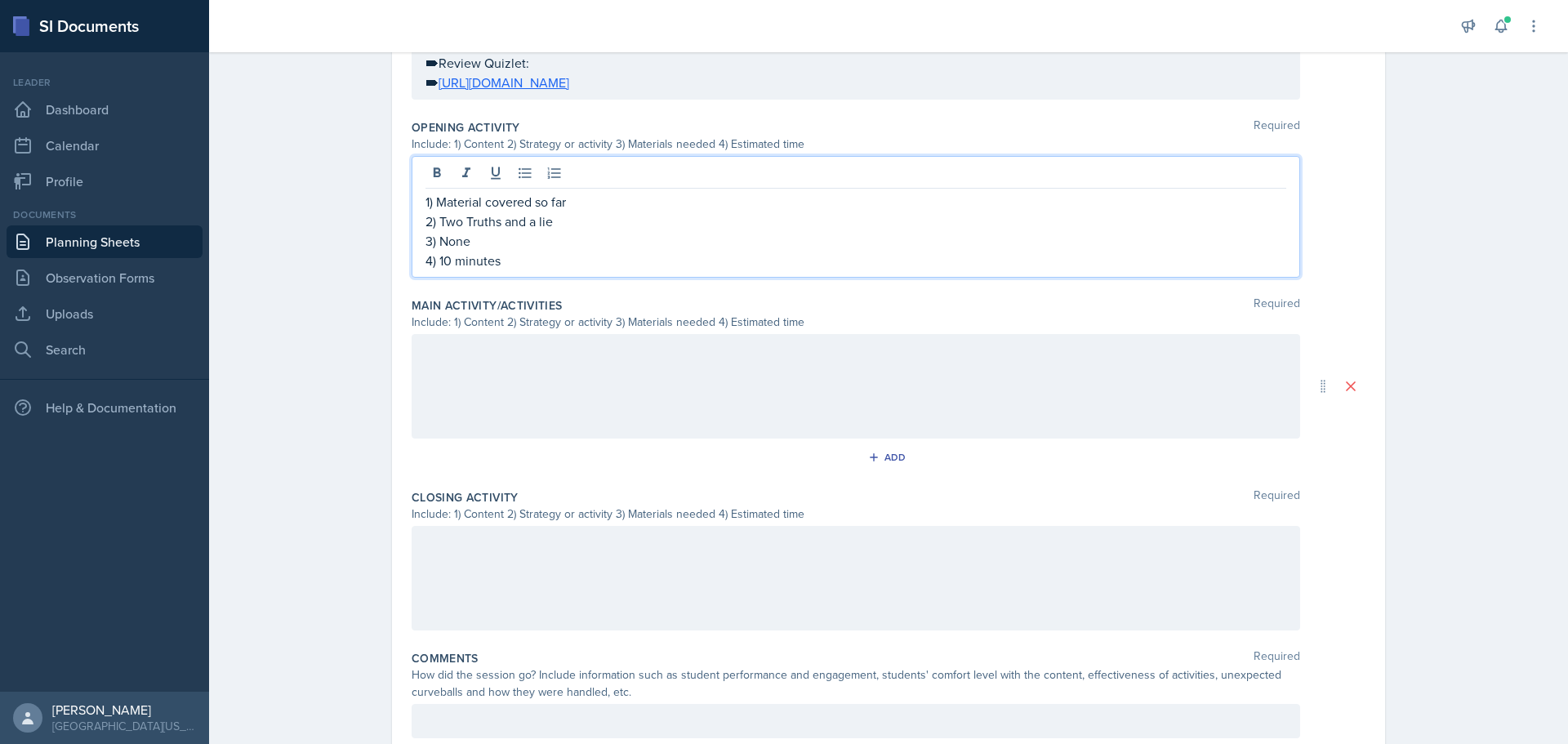
click at [636, 387] on div at bounding box center [856, 386] width 889 height 105
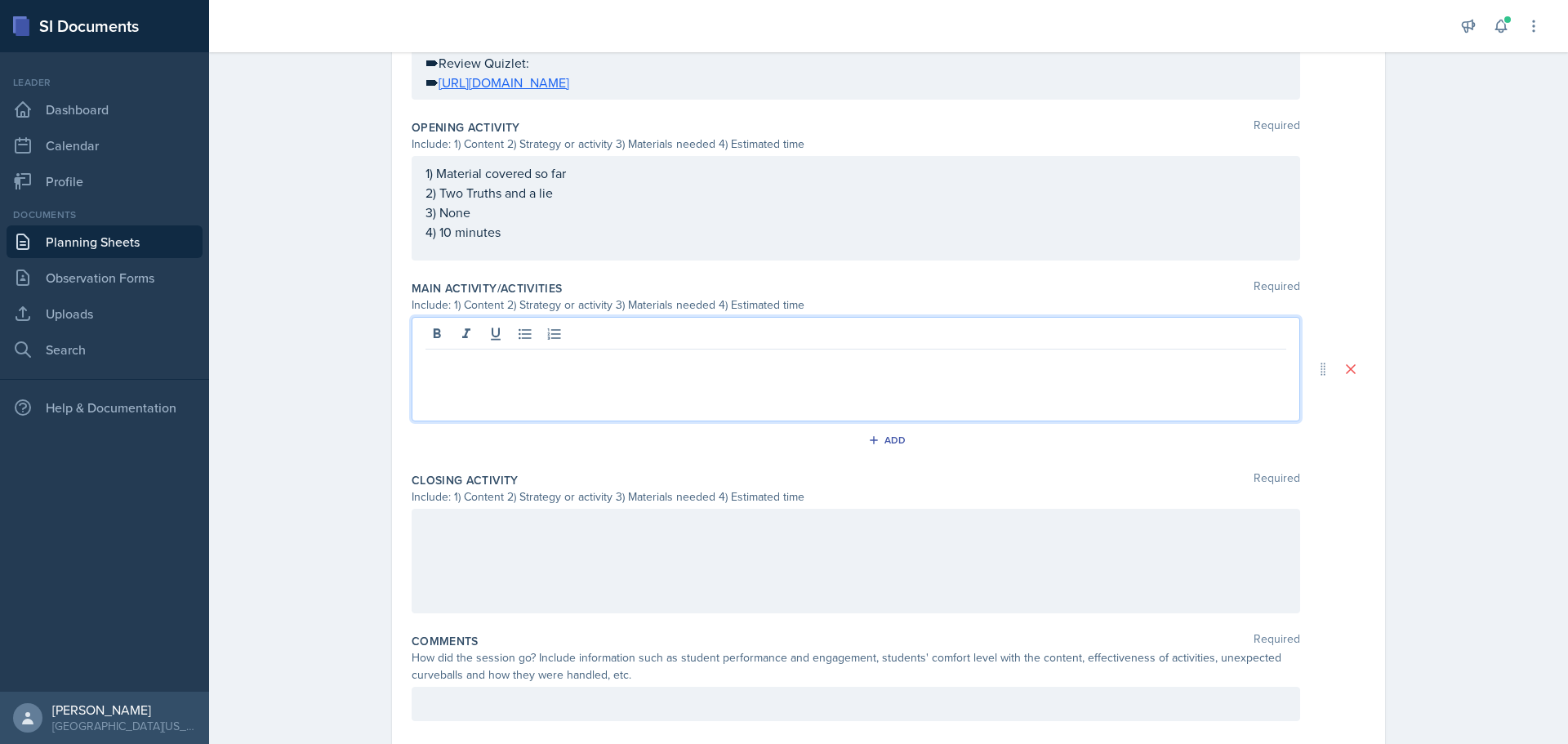
scroll to position [597, 0]
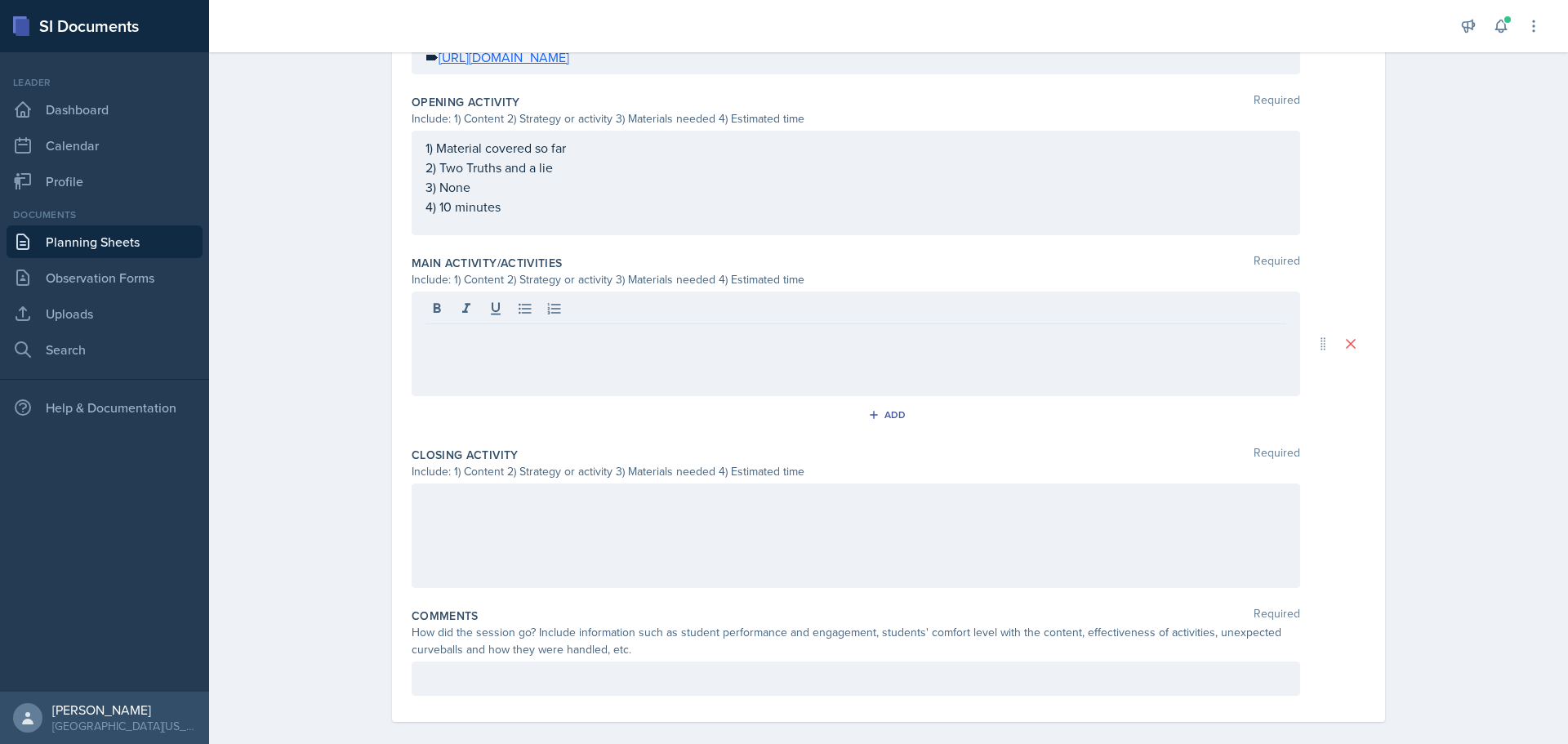
click at [600, 348] on div at bounding box center [856, 344] width 889 height 105
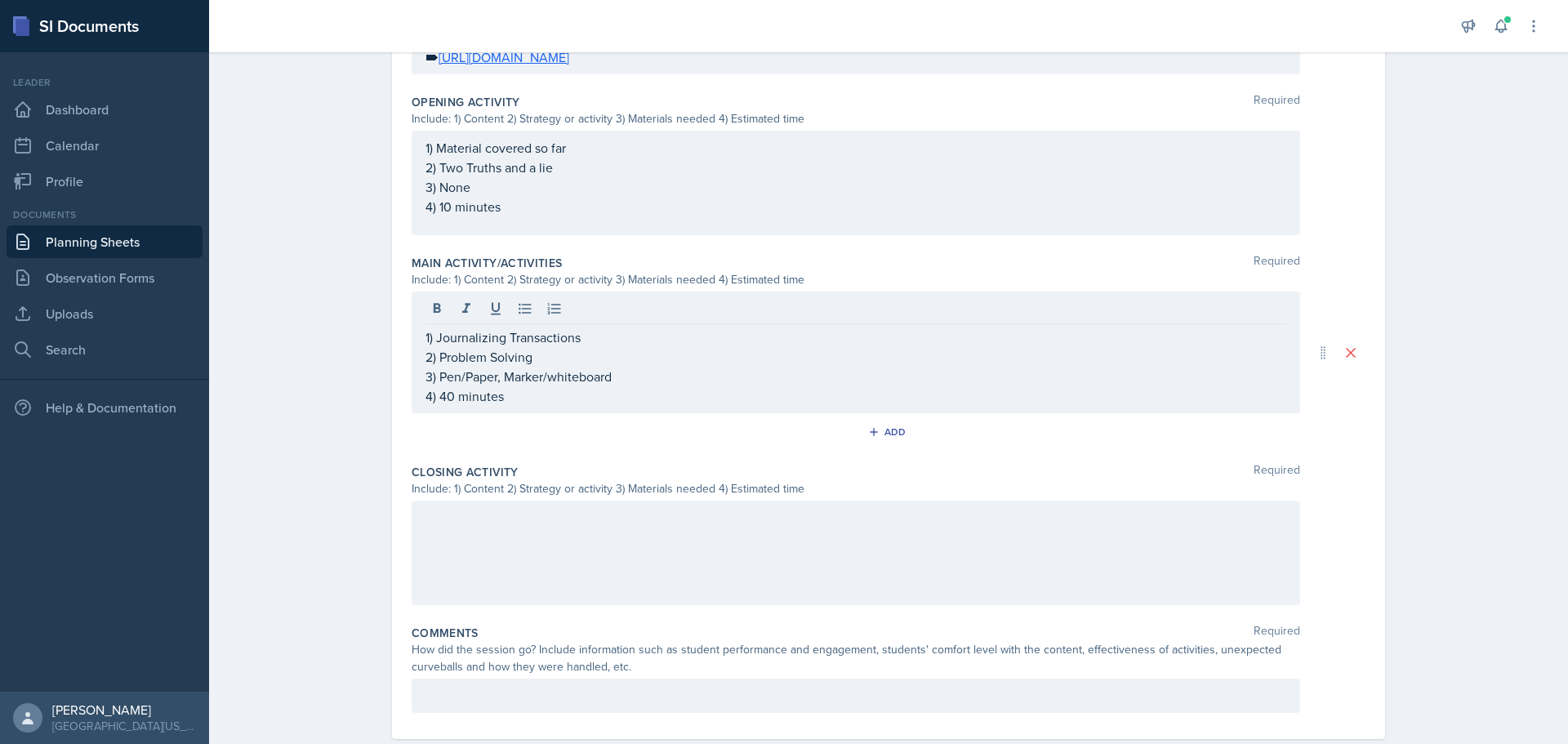
click at [500, 430] on div "Add" at bounding box center [889, 435] width 954 height 31
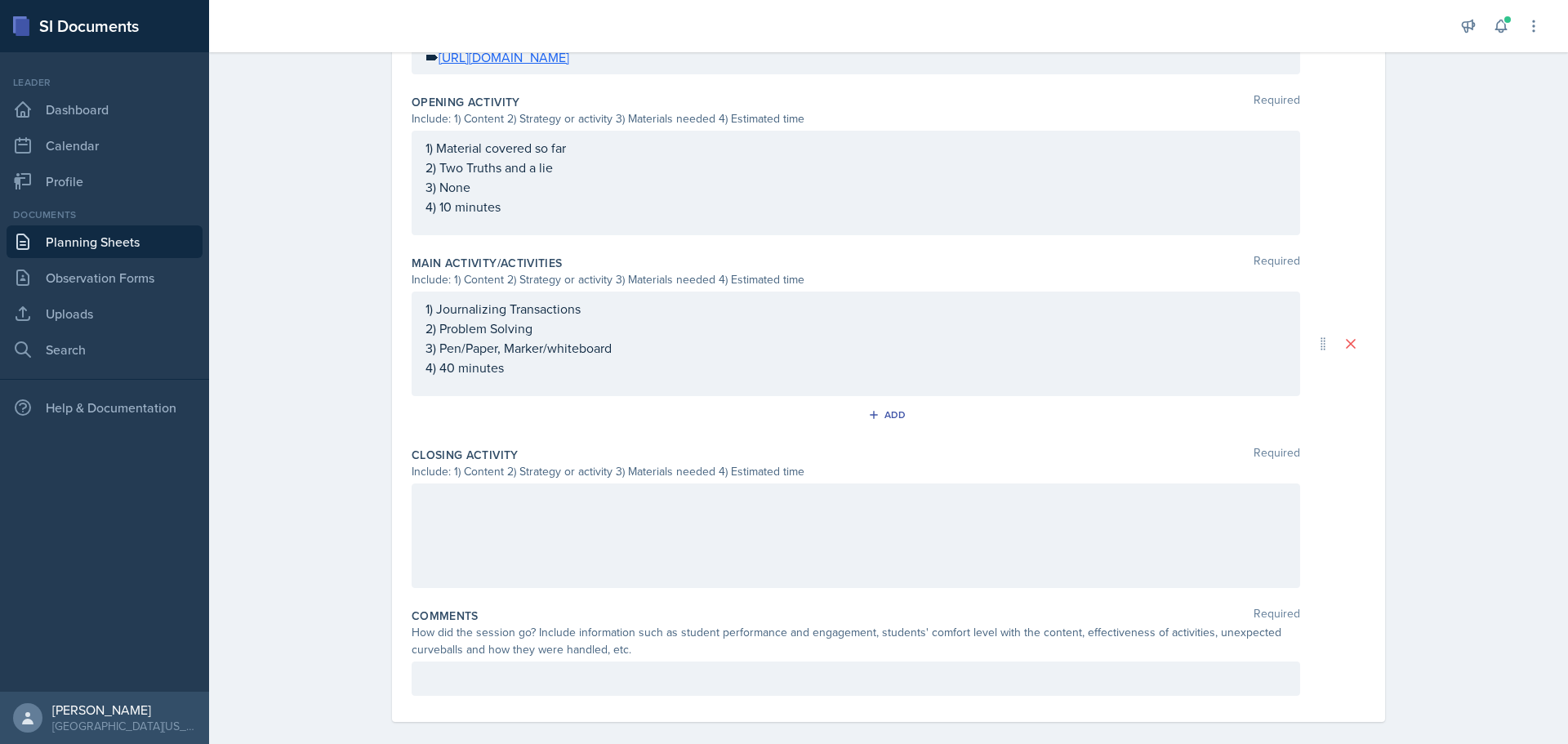
click at [508, 496] on div at bounding box center [856, 536] width 889 height 105
click at [677, 528] on div at bounding box center [856, 536] width 889 height 105
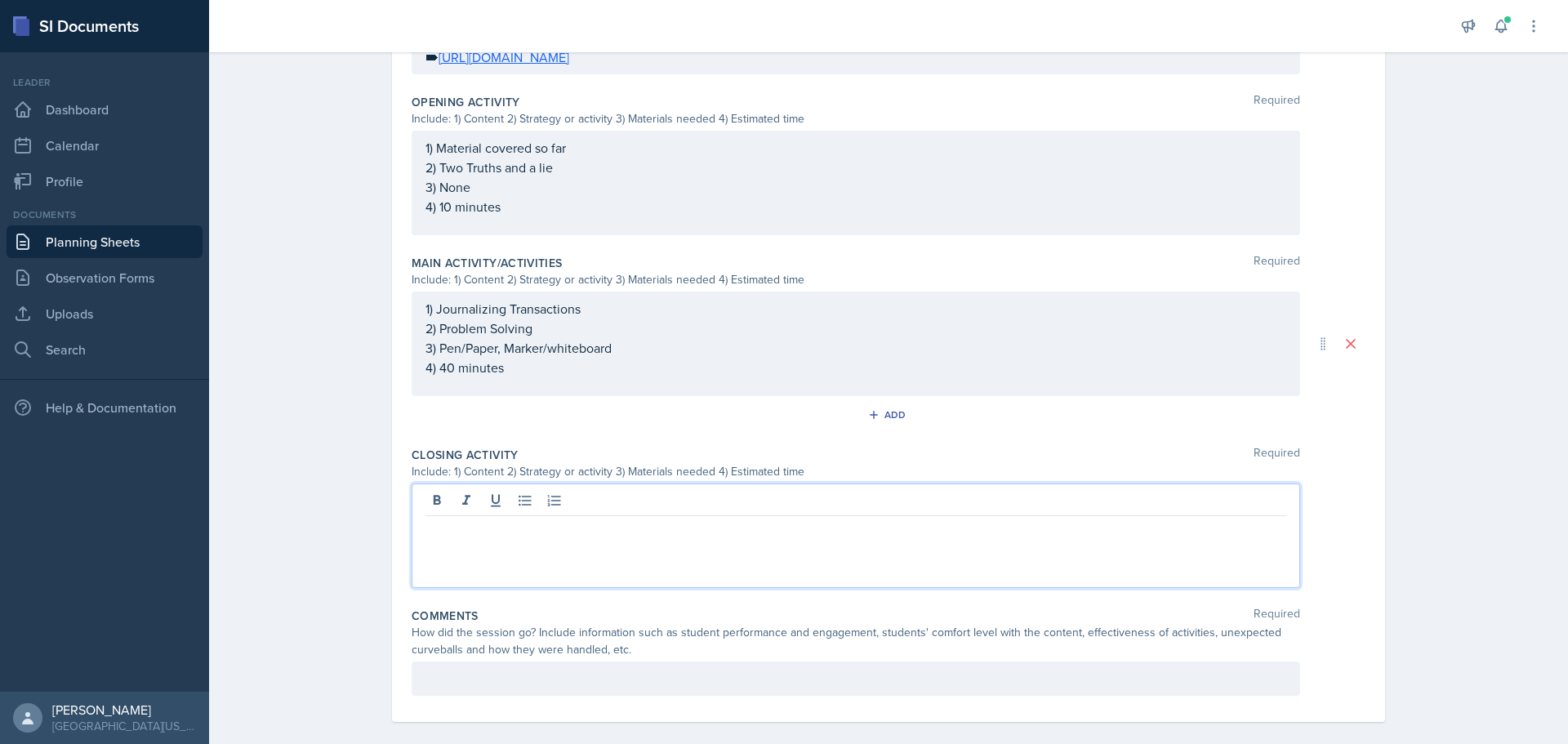
click at [677, 528] on div at bounding box center [856, 536] width 889 height 105
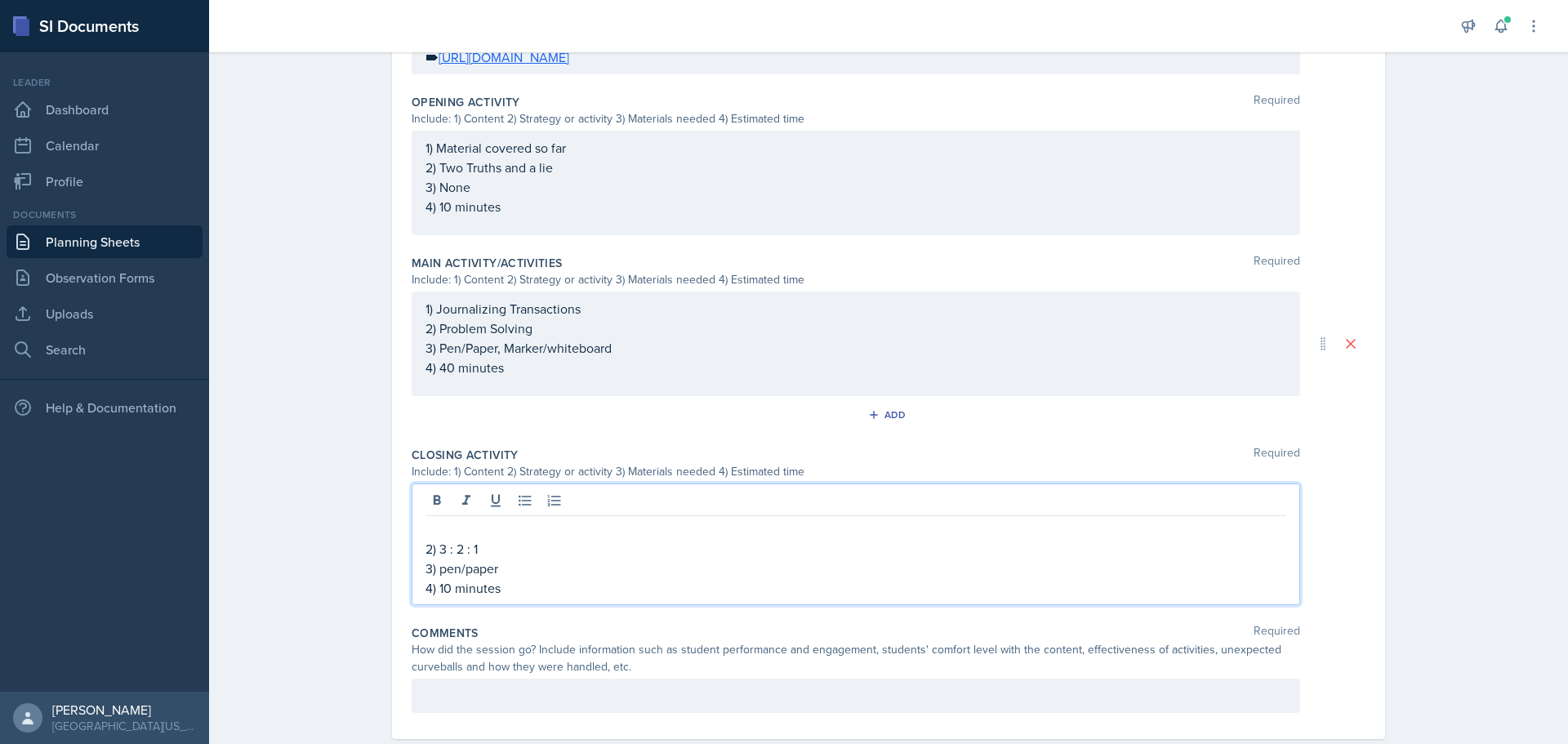
click at [683, 519] on p at bounding box center [855, 529] width 861 height 19
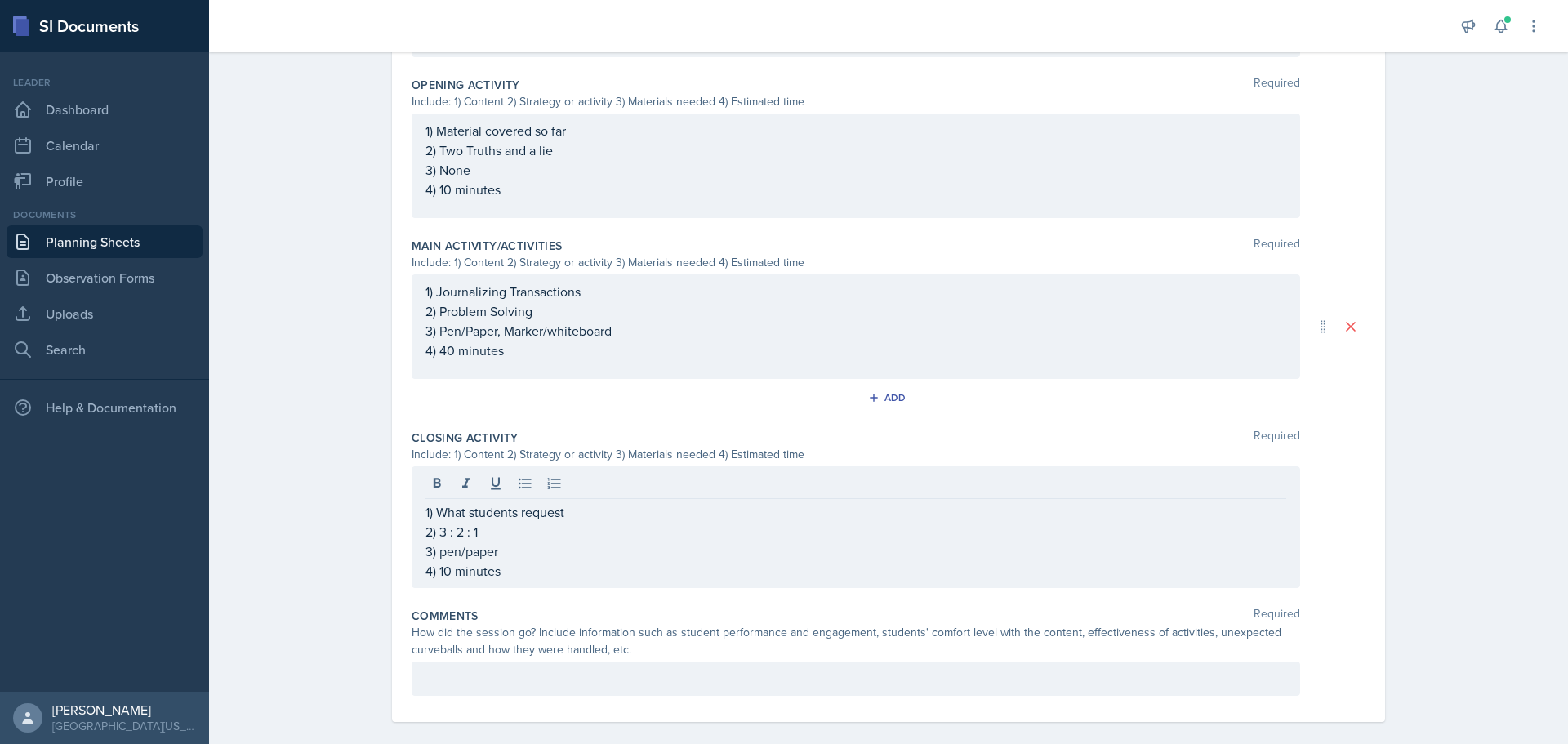
click at [667, 608] on div "Comments Required" at bounding box center [889, 615] width 954 height 16
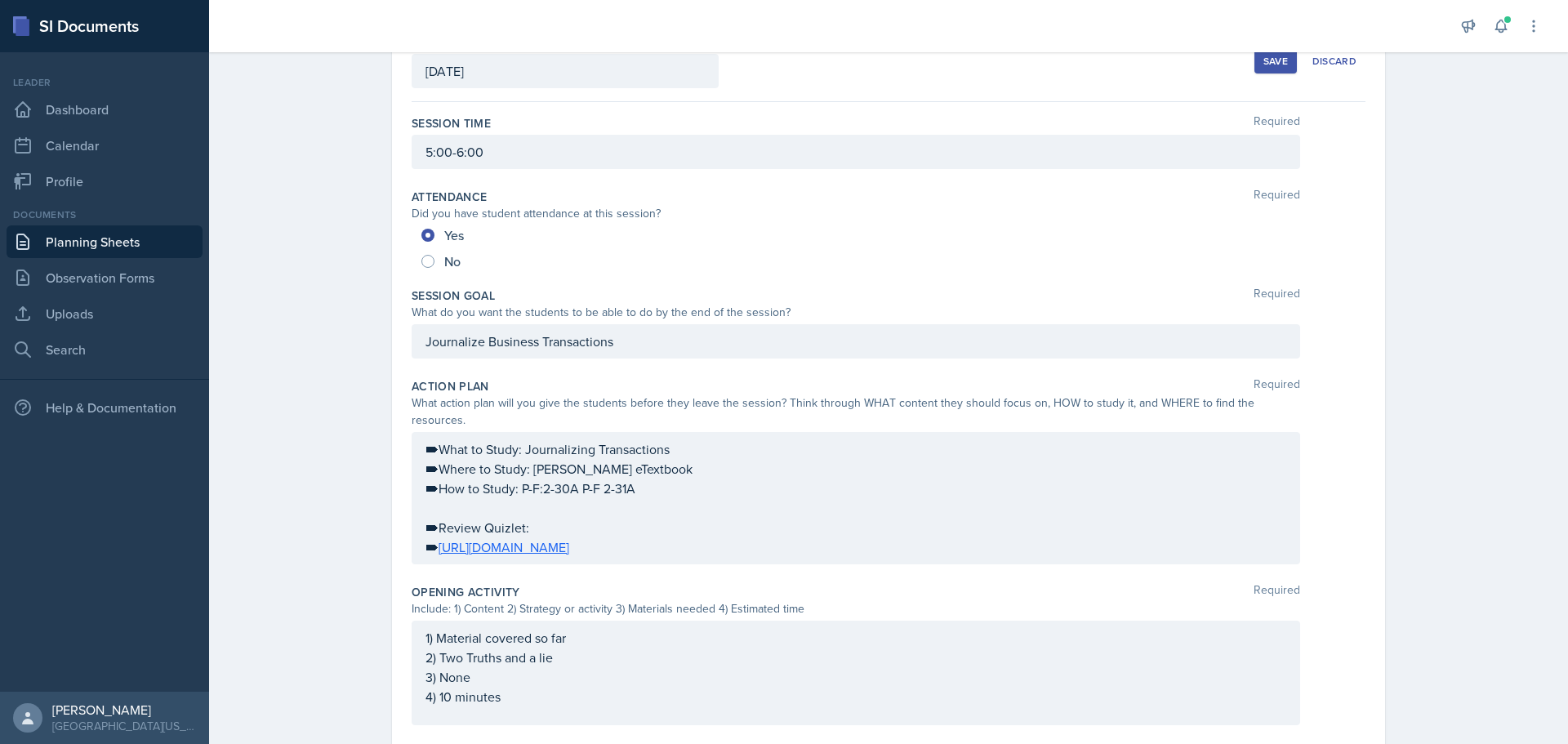
scroll to position [0, 0]
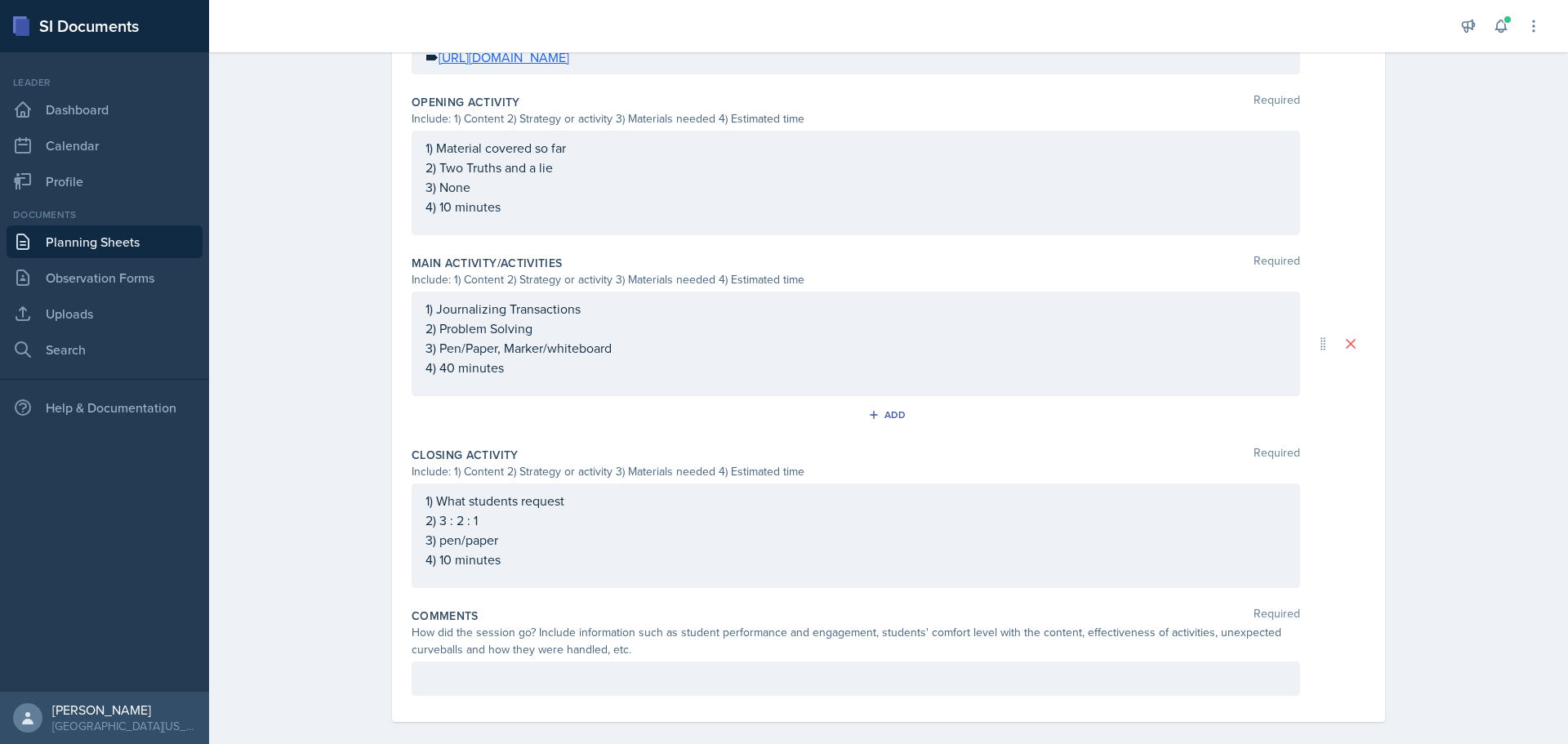
click at [684, 669] on p at bounding box center [855, 679] width 861 height 19
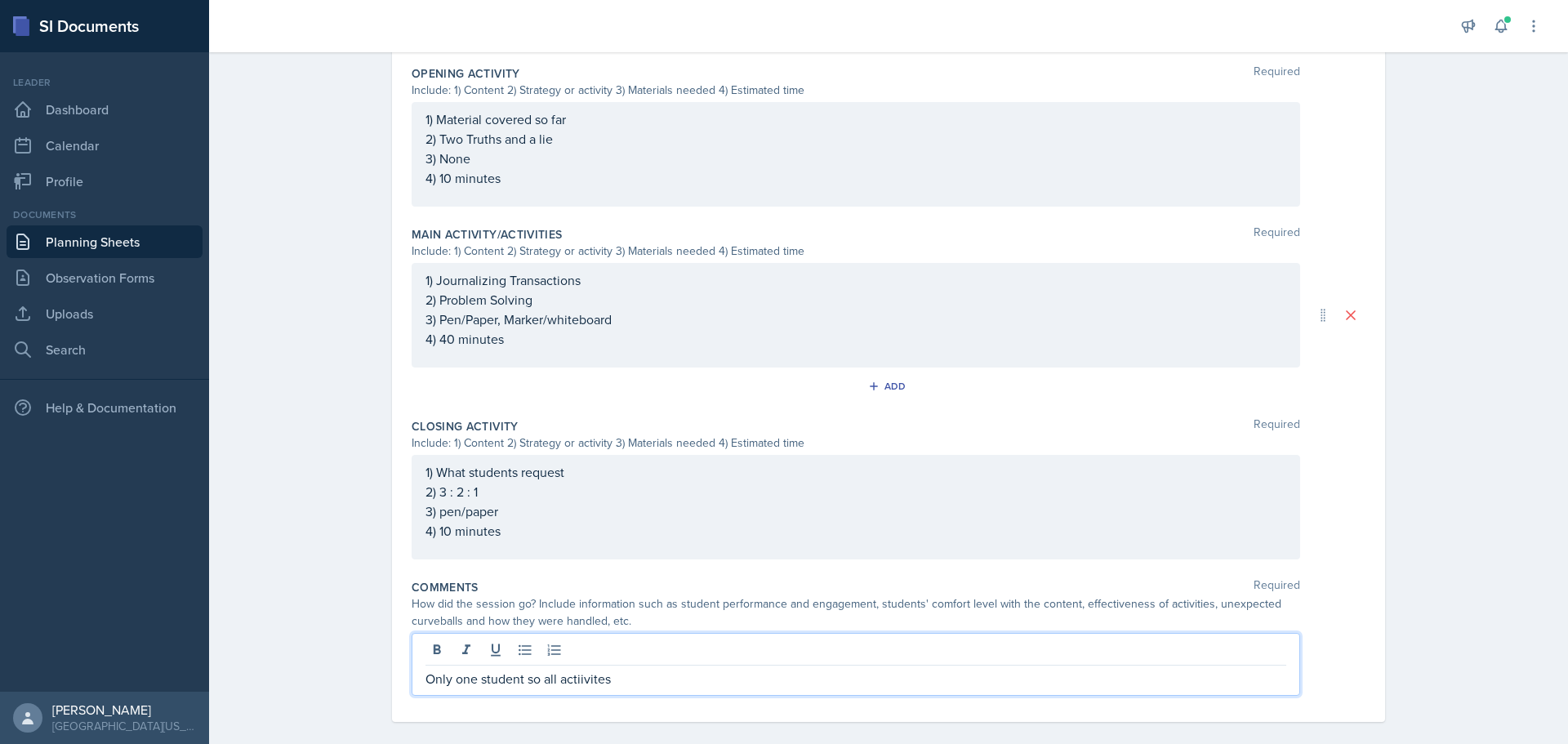
click at [579, 669] on p "Only one student so all actiivites" at bounding box center [855, 679] width 861 height 19
click at [719, 683] on div "Comments Required How did the session go? Include information such as student p…" at bounding box center [889, 641] width 954 height 136
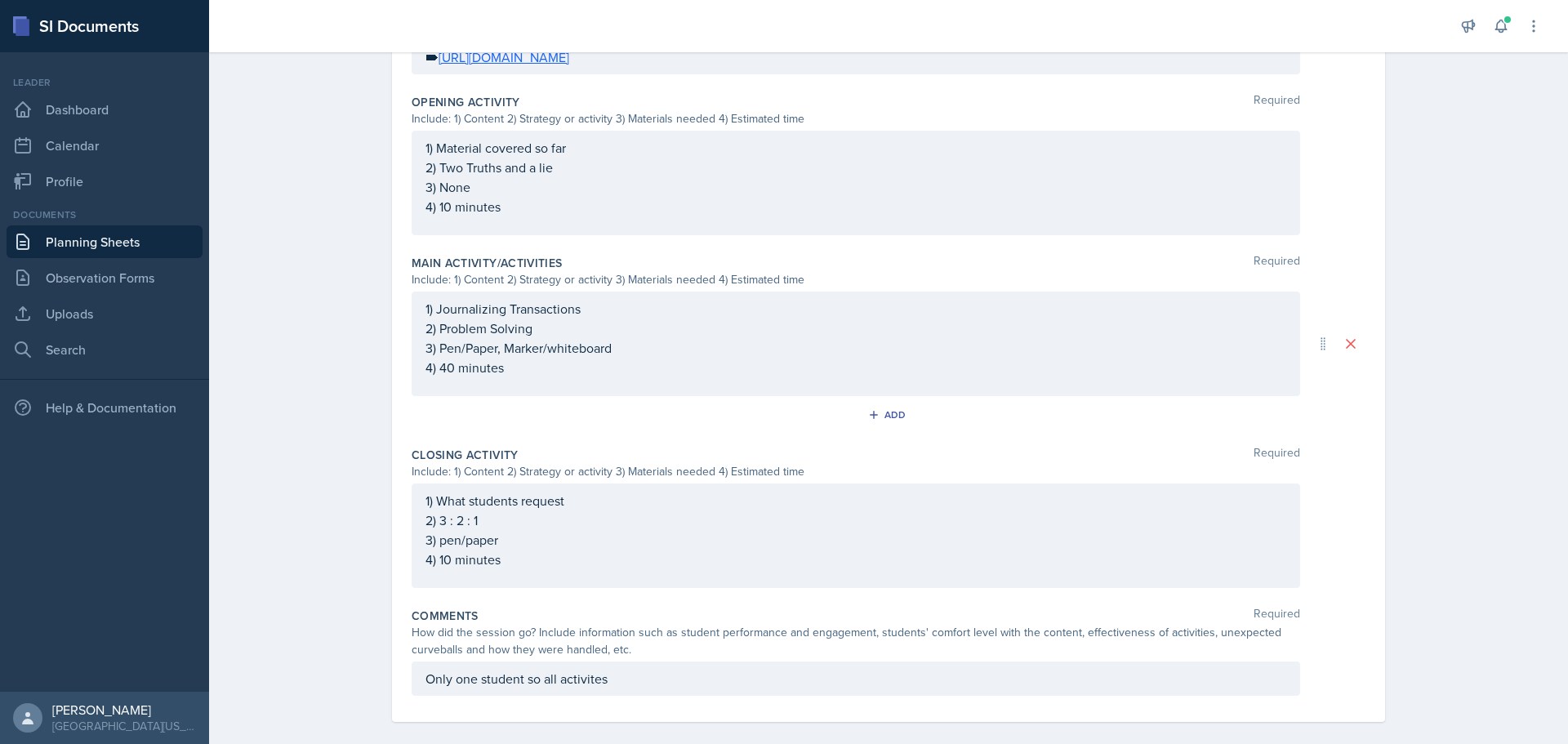
click at [722, 675] on div "Only one student so all activites" at bounding box center [856, 679] width 889 height 35
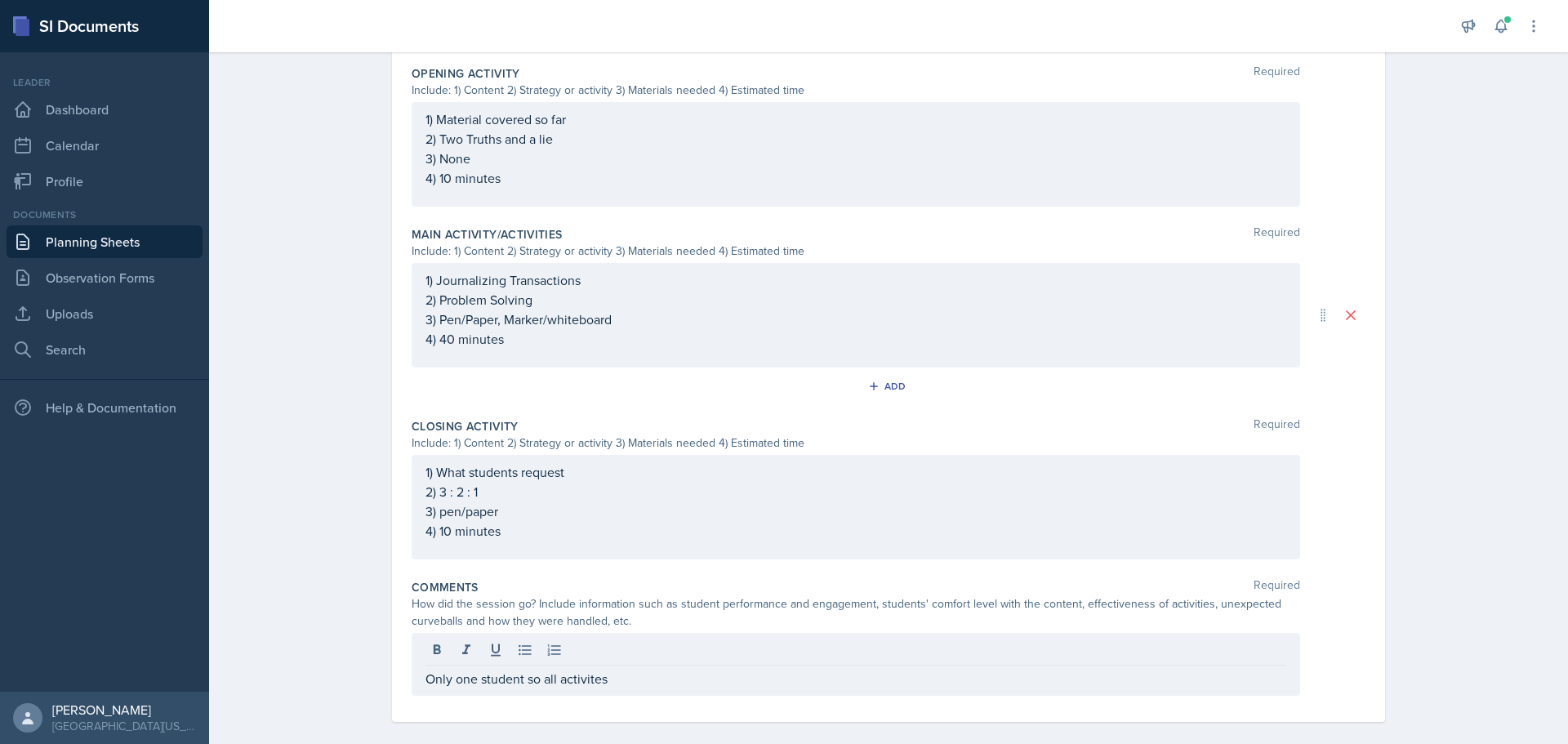
click at [722, 675] on div "Only one student so all activites" at bounding box center [856, 664] width 889 height 63
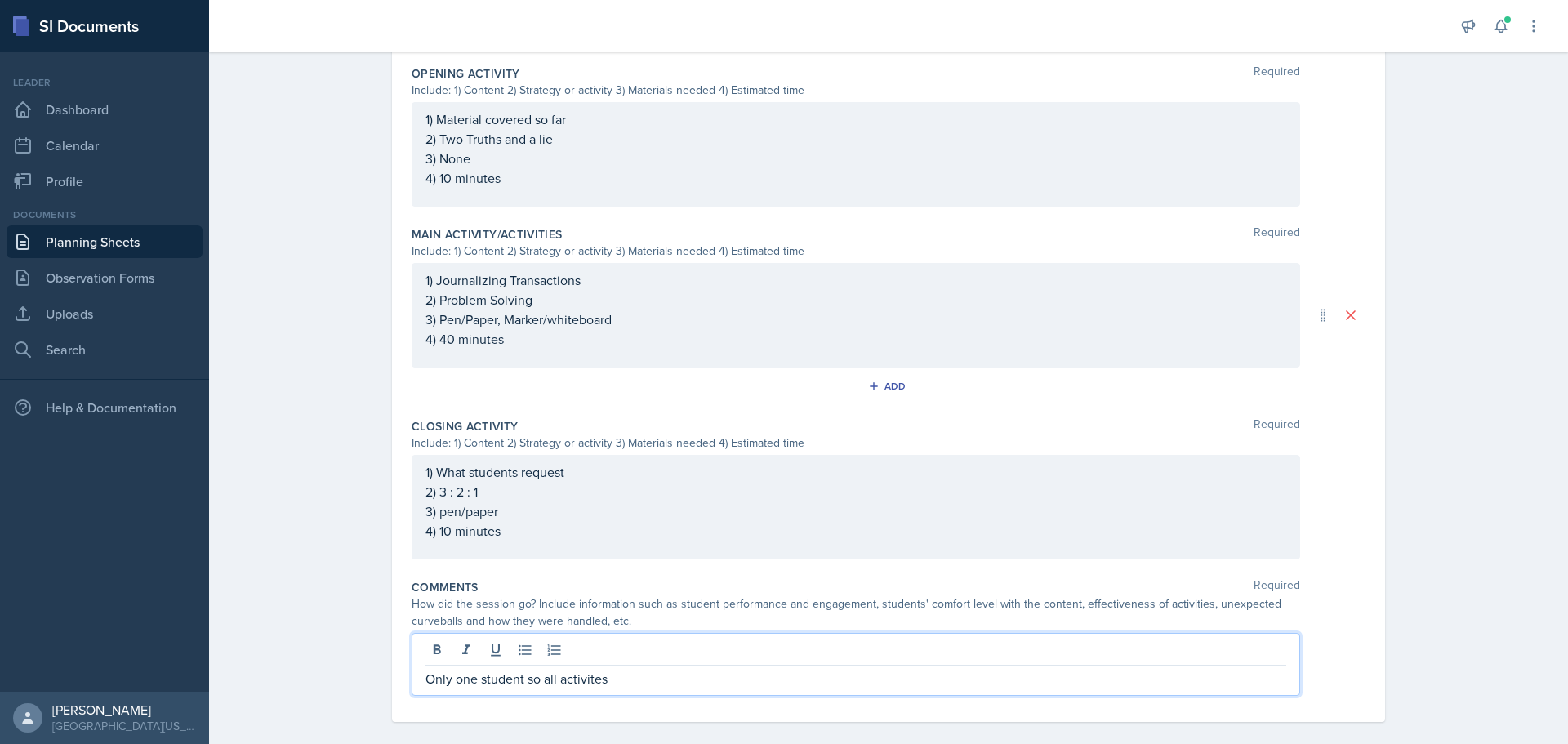
click at [726, 669] on p "Only one student so all activites" at bounding box center [855, 679] width 861 height 19
click at [705, 669] on p "Only one student so all activities finished faster" at bounding box center [855, 679] width 861 height 19
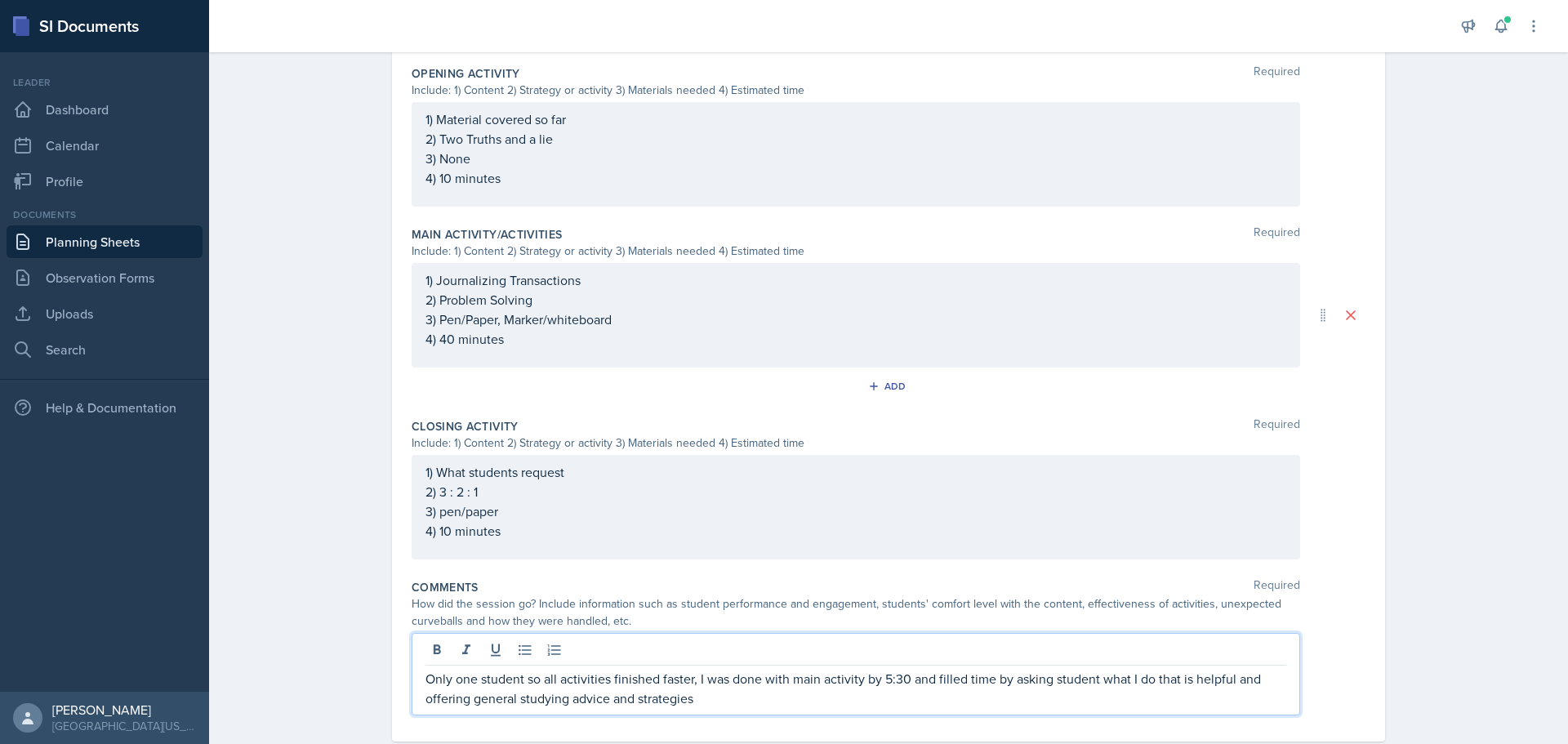
click at [472, 685] on p "Only one student so all activities finished faster, I was done with main activi…" at bounding box center [855, 688] width 861 height 39
click at [1127, 685] on p "Only one student so all activities finished faster, I was done with main activi…" at bounding box center [855, 688] width 861 height 39
click at [451, 669] on p "Only one student so all activities finished faster, I was done with main activi…" at bounding box center [855, 688] width 861 height 39
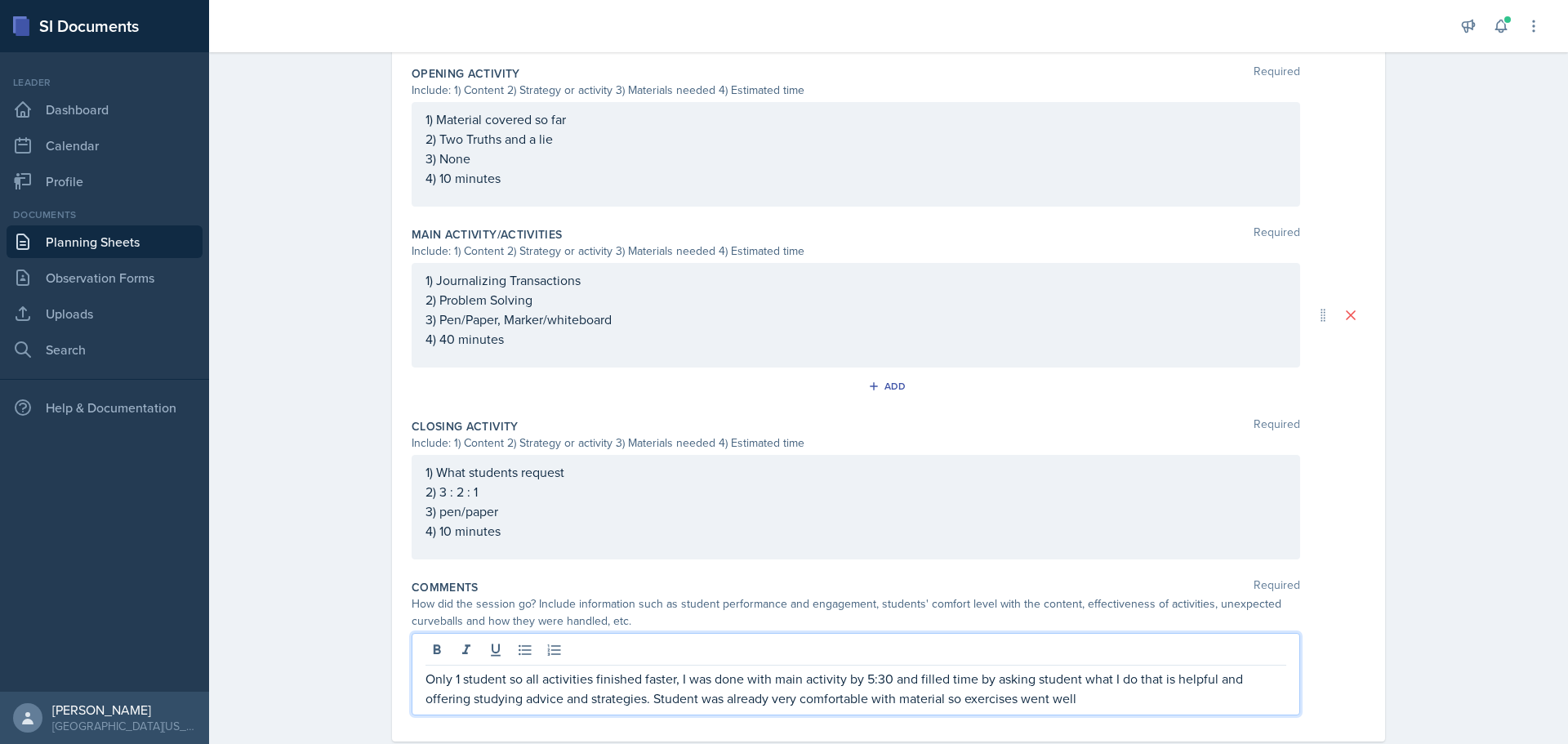
click at [1133, 685] on p "Only 1 student so all activities finished faster, I was done with main activity…" at bounding box center [855, 688] width 861 height 39
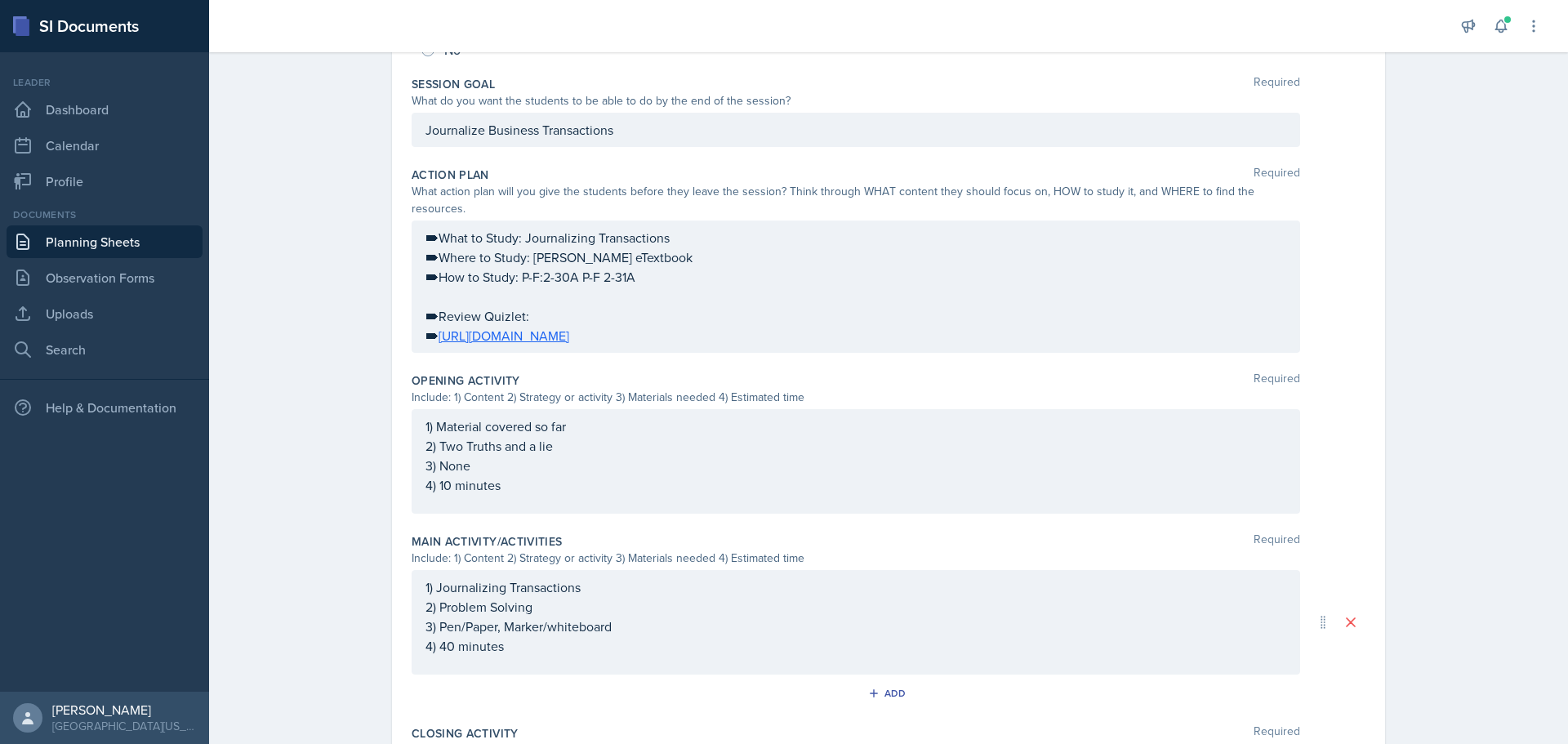
scroll to position [0, 0]
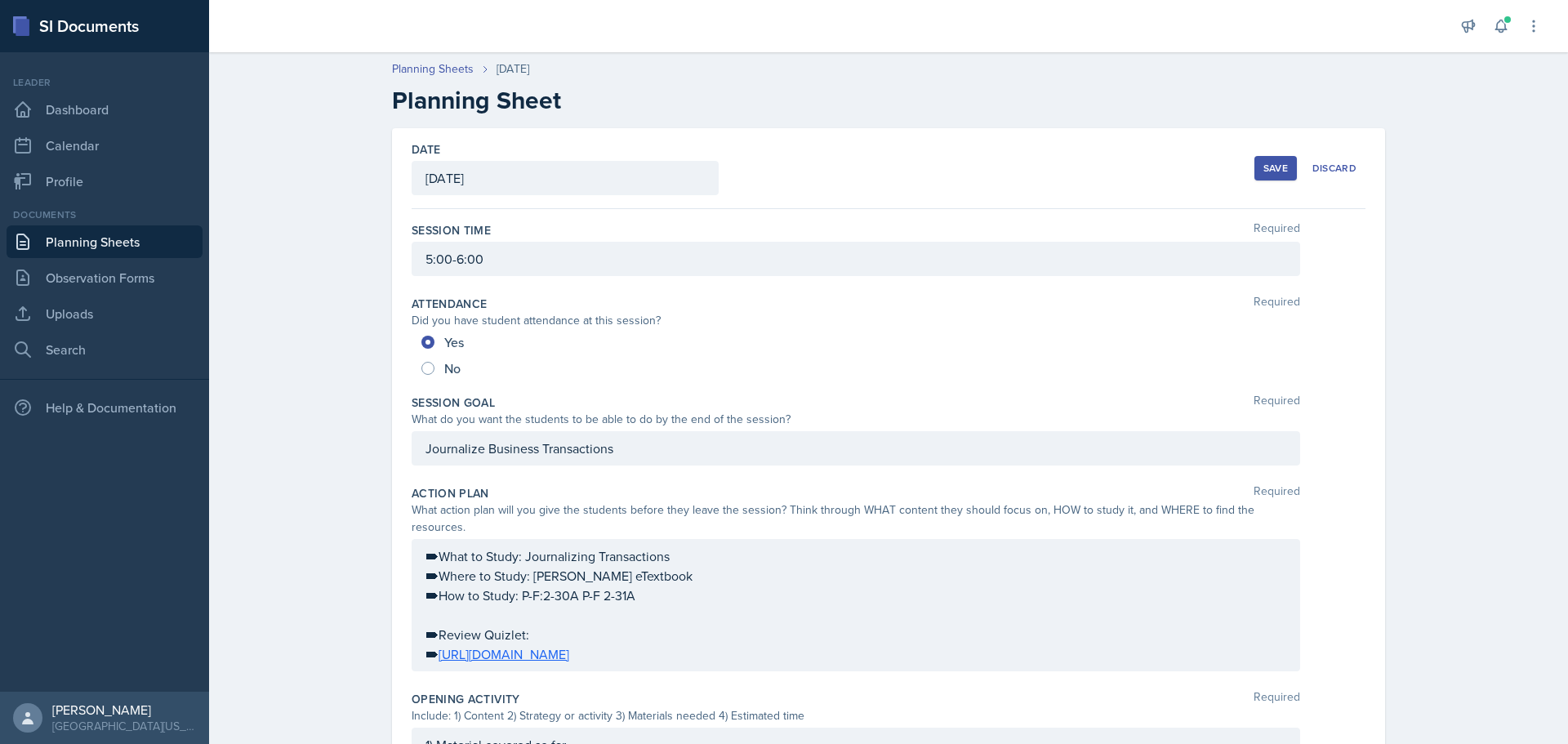
click at [1264, 173] on div "Save" at bounding box center [1275, 168] width 25 height 13
